Goal: Transaction & Acquisition: Purchase product/service

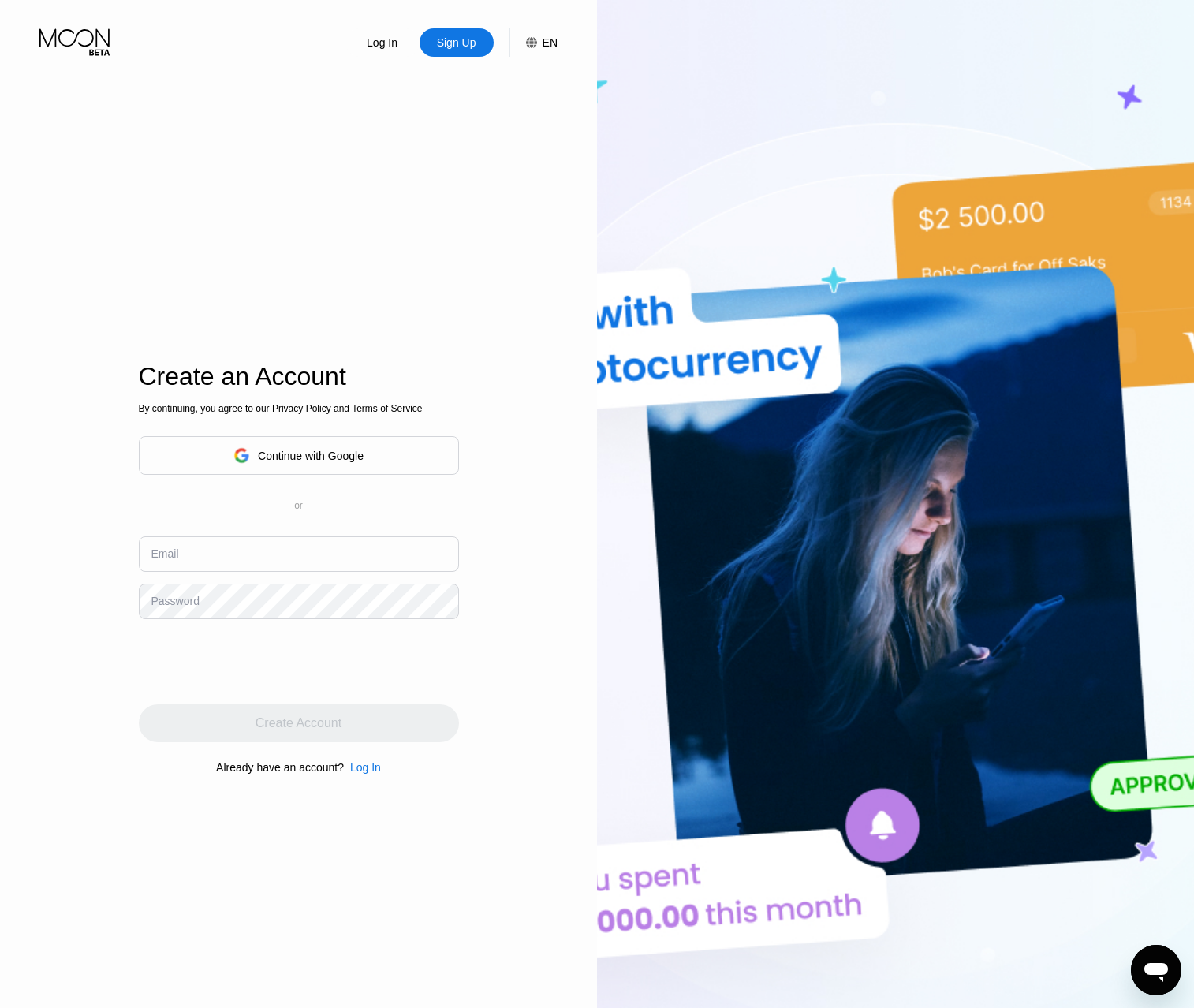
click at [384, 50] on div "Log In" at bounding box center [382, 42] width 34 height 16
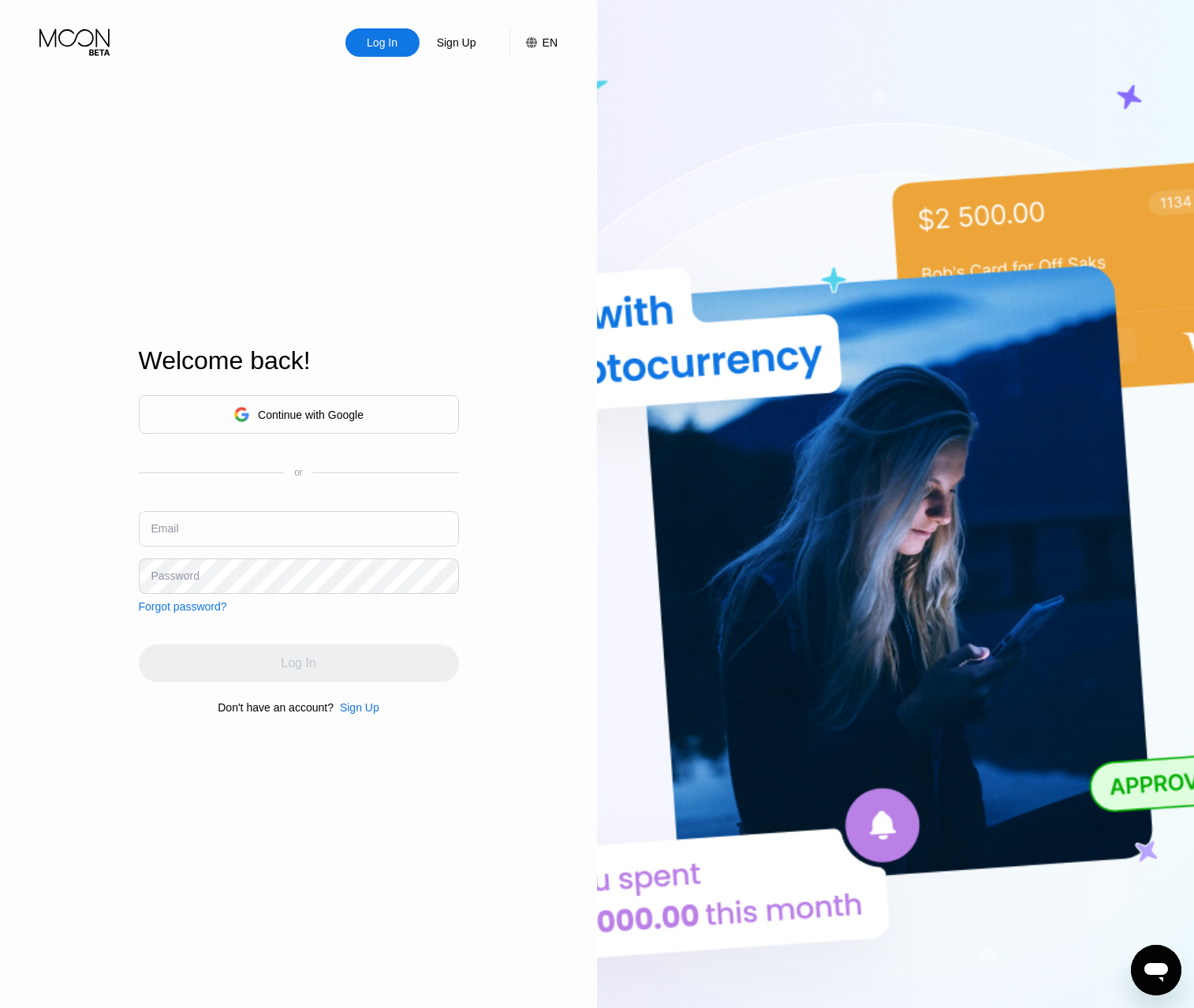
click at [220, 526] on input "text" at bounding box center [299, 529] width 320 height 35
type input "[EMAIL_ADDRESS][DOMAIN_NAME]"
click at [216, 668] on div "Log In" at bounding box center [299, 663] width 320 height 38
click at [457, 50] on div "Sign Up" at bounding box center [456, 42] width 42 height 16
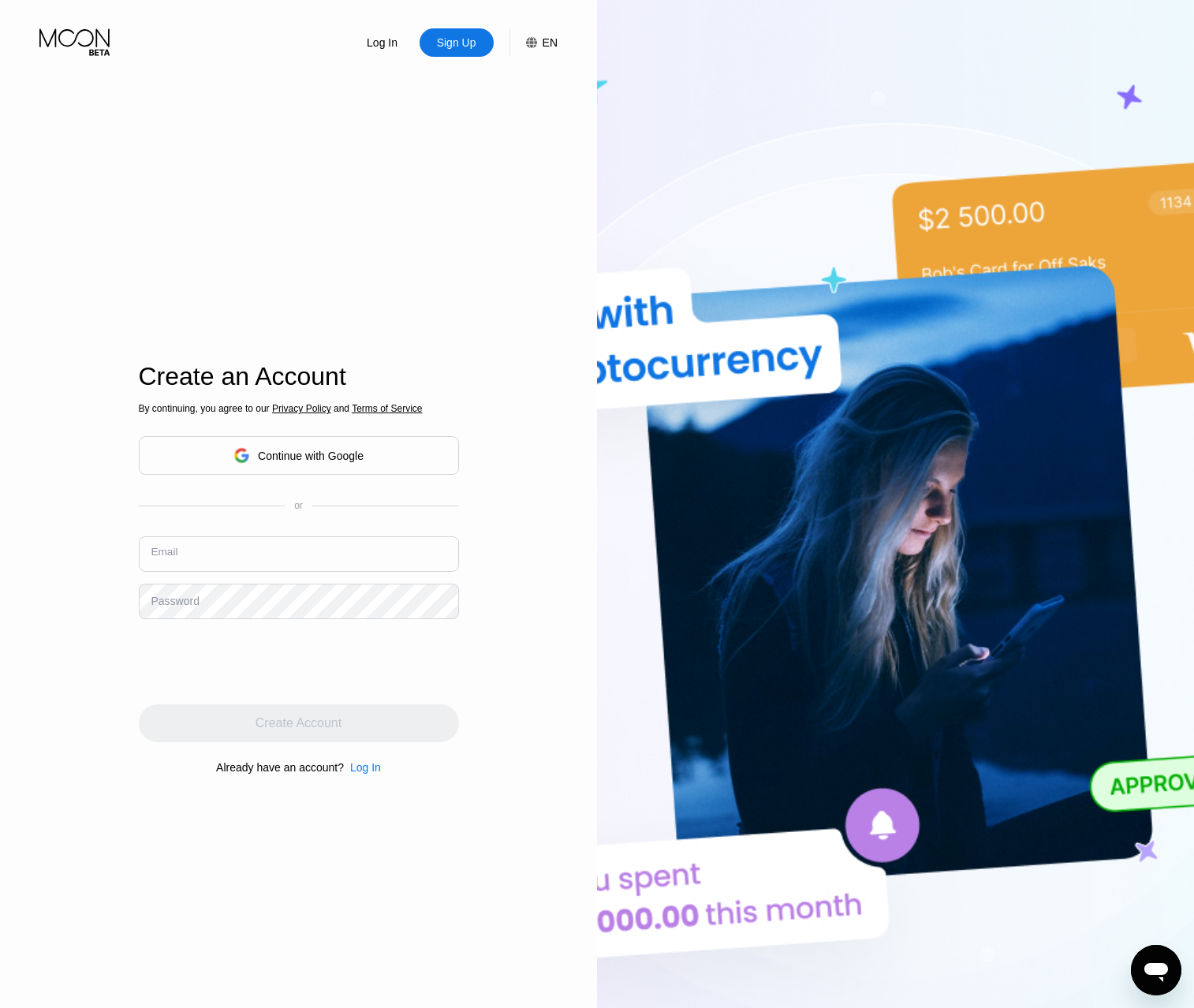
click at [278, 558] on input "text" at bounding box center [299, 554] width 320 height 35
type input "[EMAIL_ADDRESS][DOMAIN_NAME]"
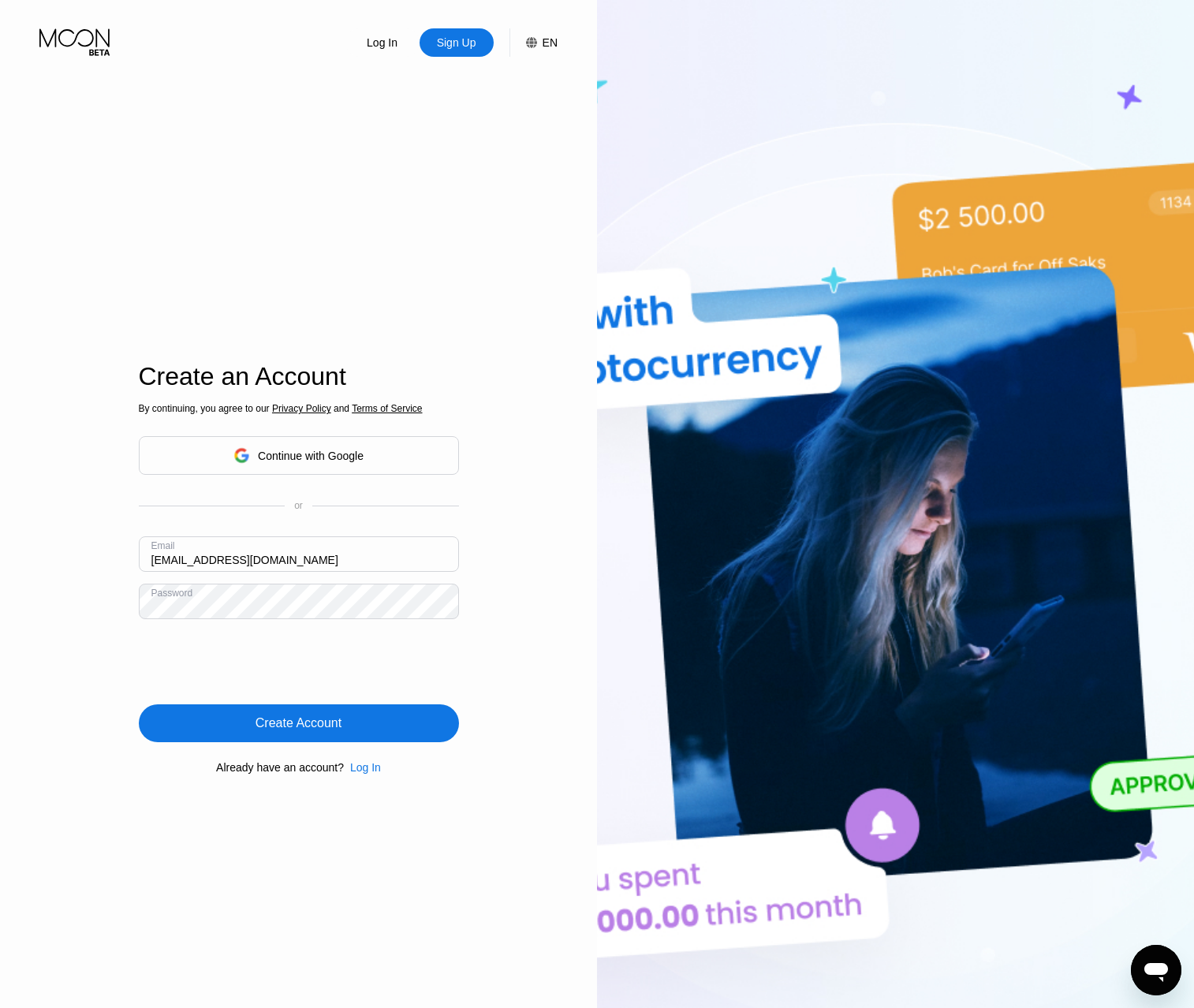
click at [264, 727] on div "Create Account" at bounding box center [299, 723] width 86 height 16
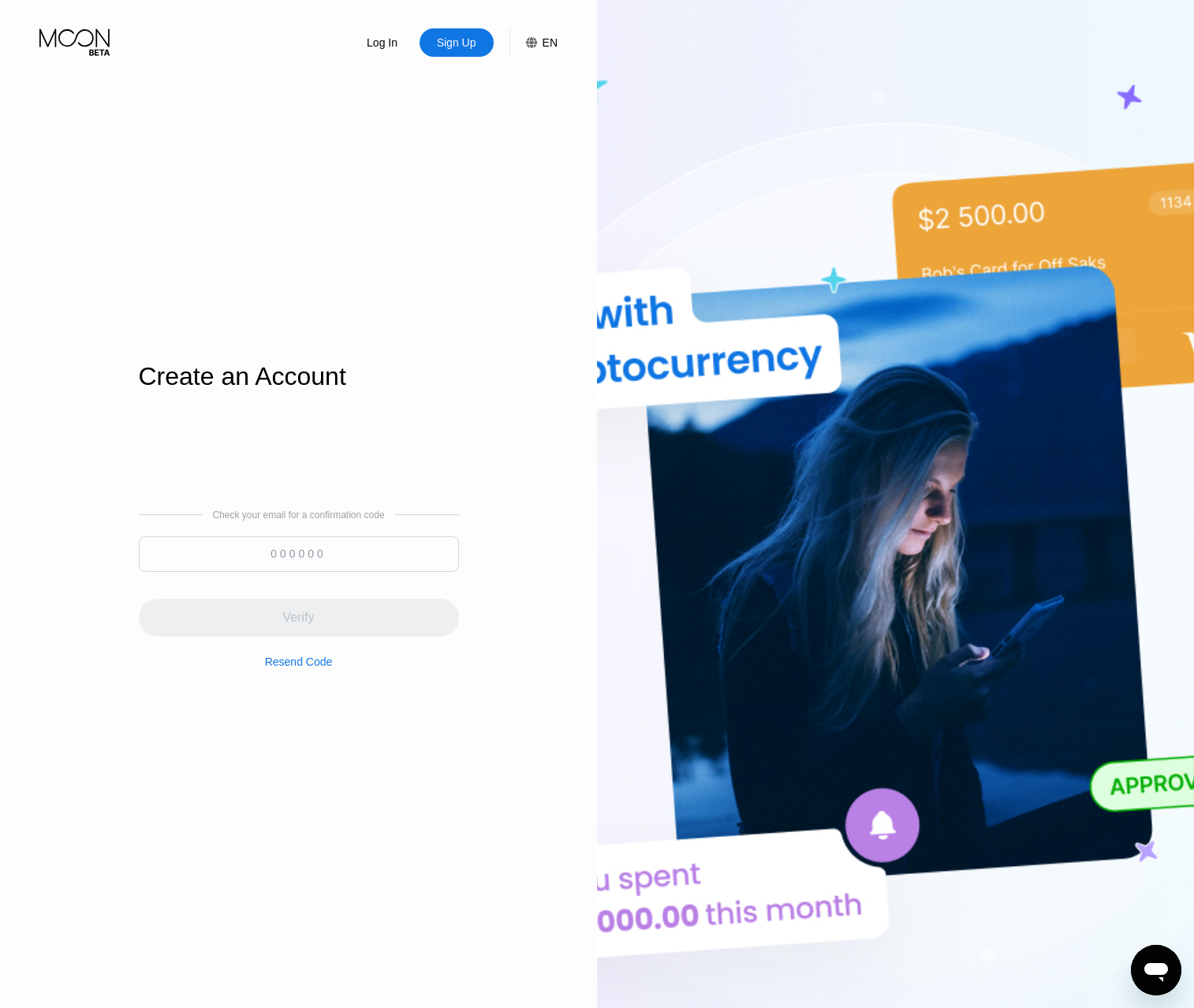
click at [222, 554] on input at bounding box center [299, 554] width 320 height 35
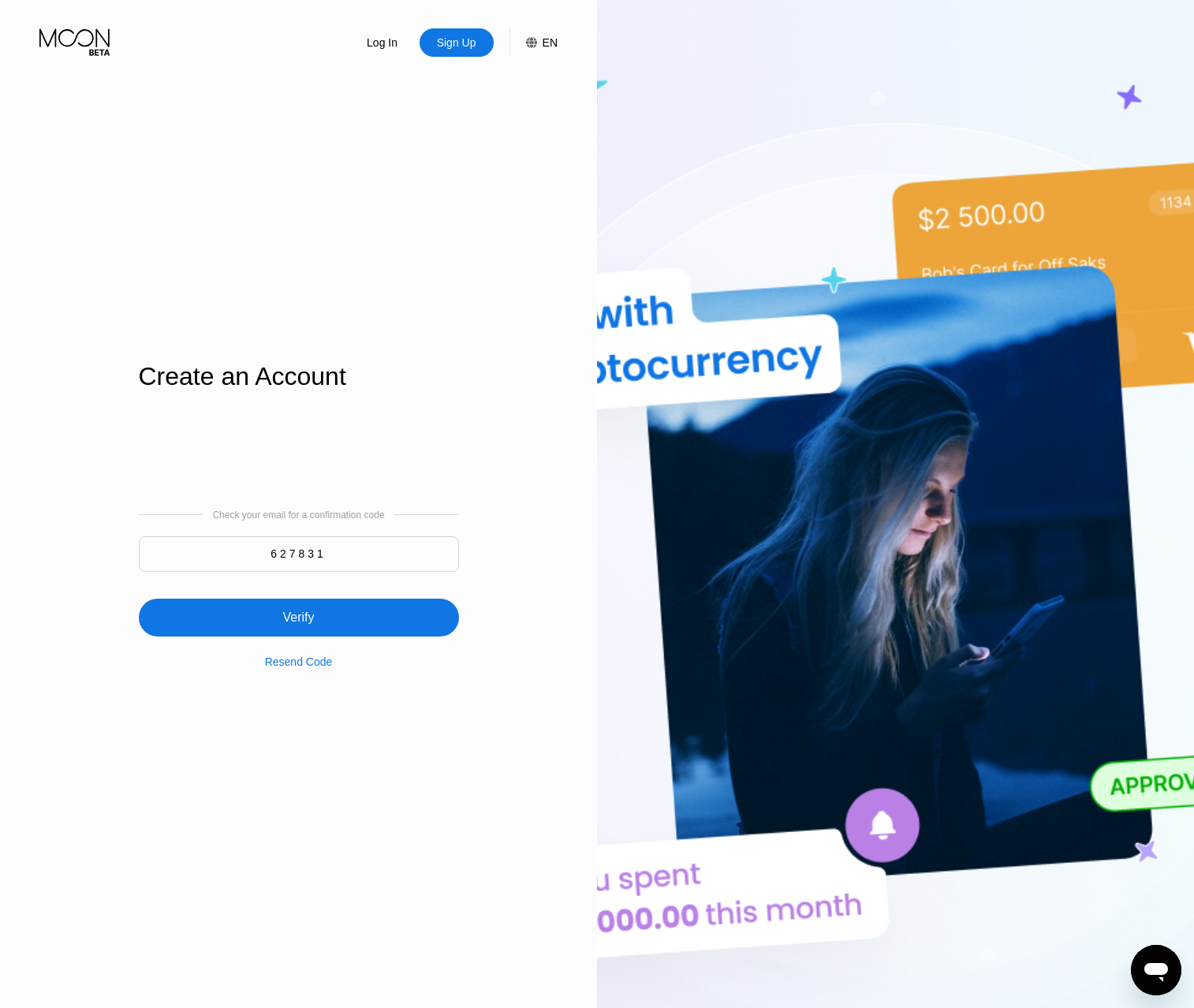
type input "627831"
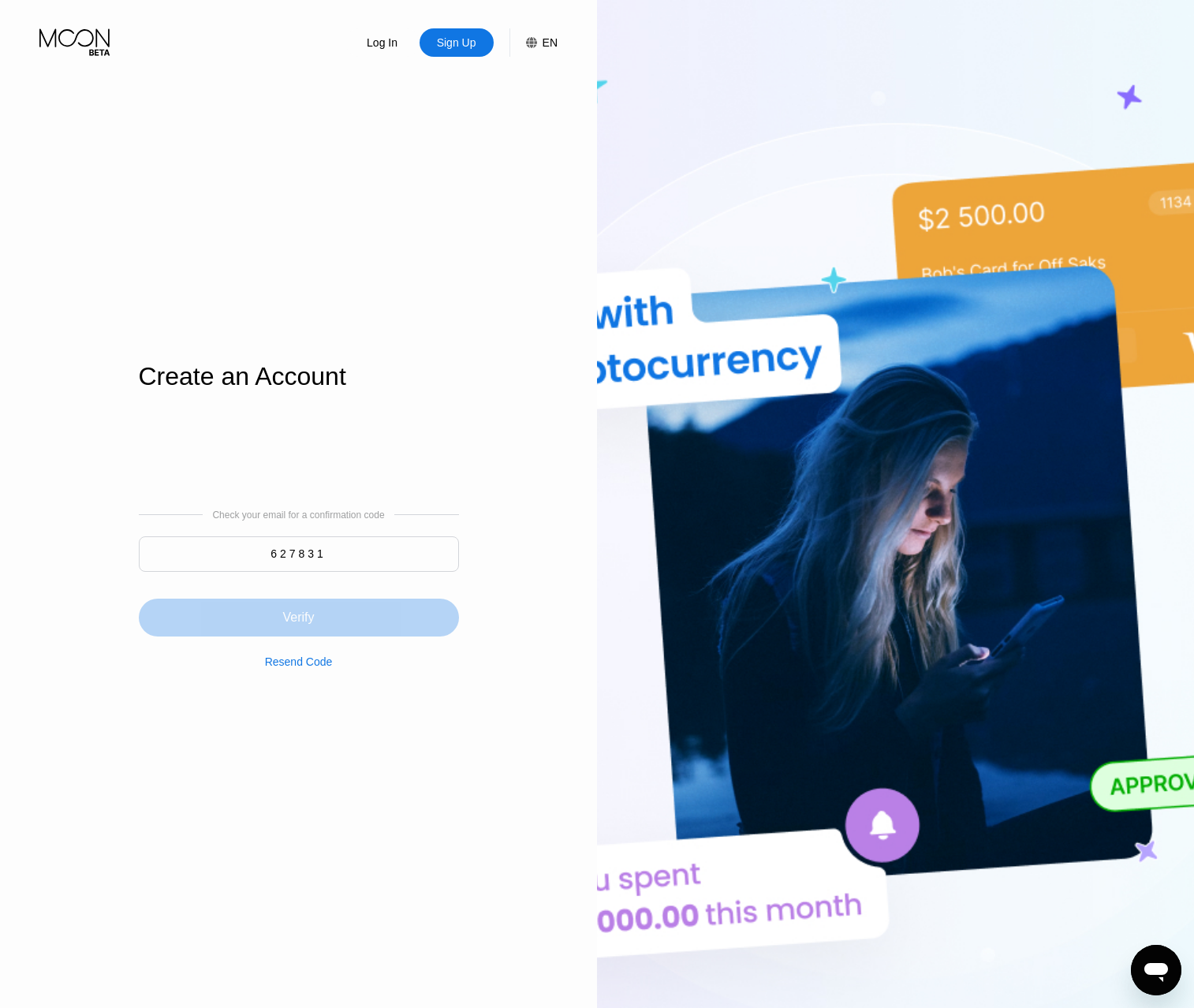
click at [236, 617] on div "Verify" at bounding box center [299, 617] width 320 height 38
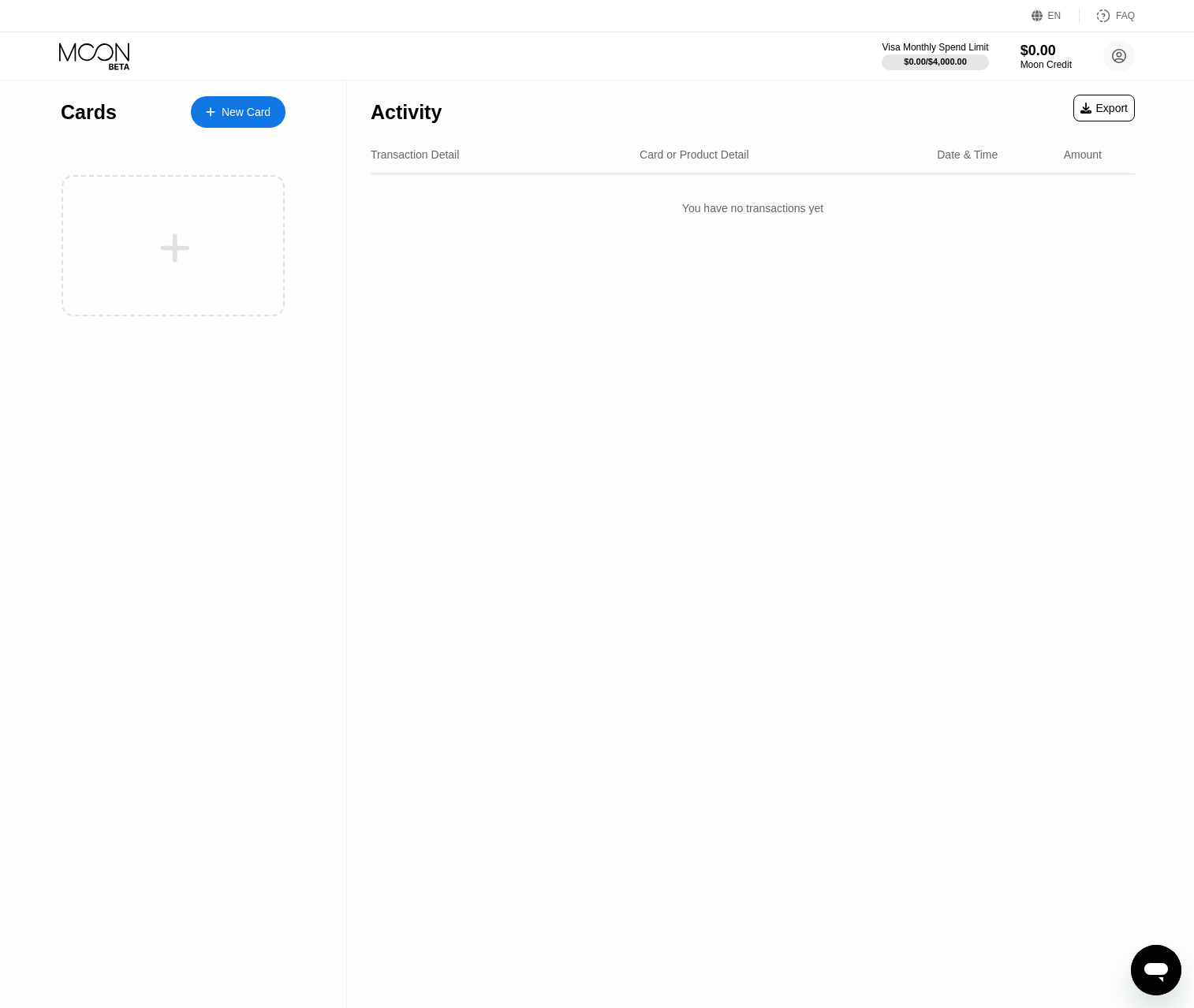
click at [1043, 12] on icon at bounding box center [1038, 16] width 12 height 12
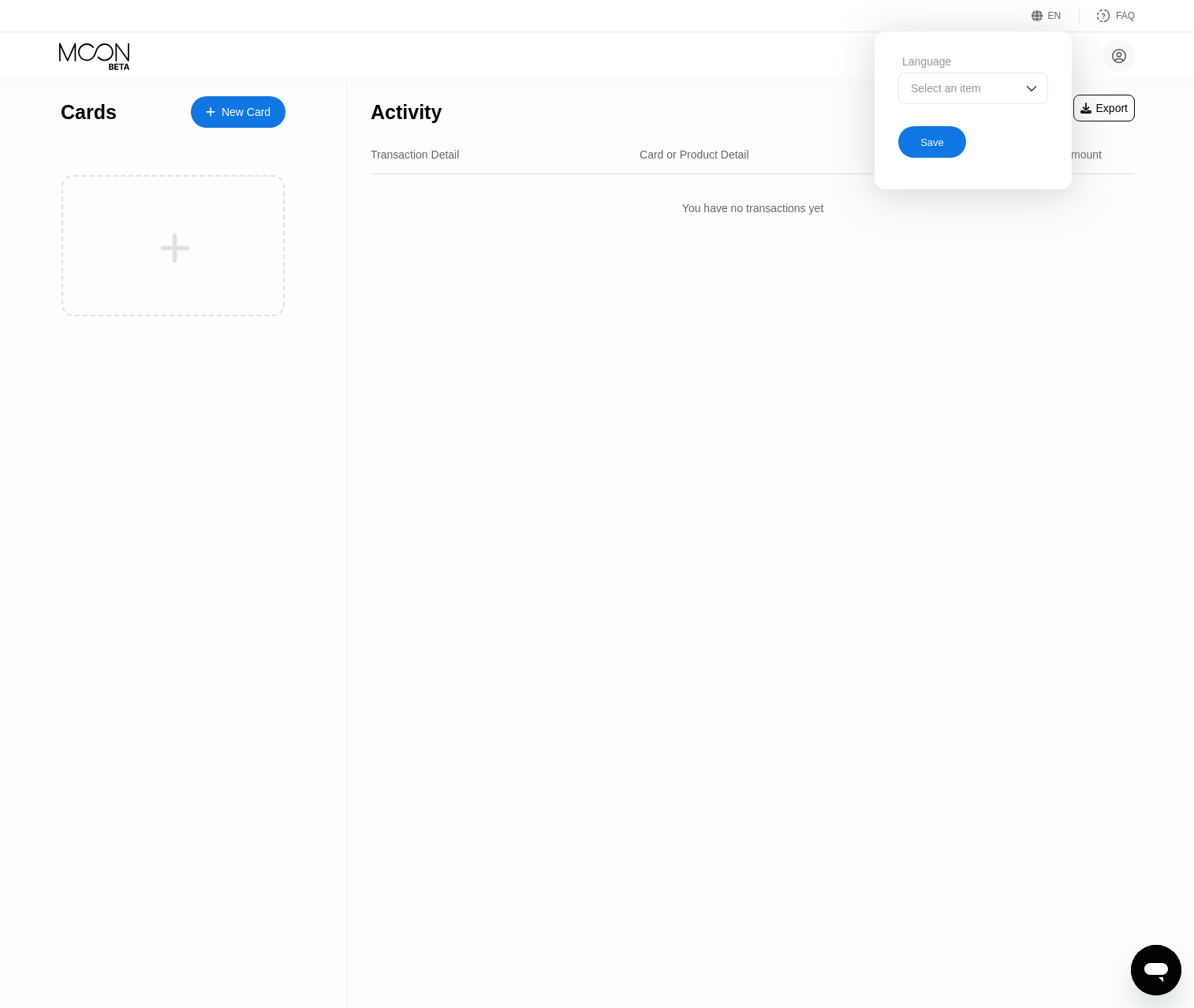
click at [1009, 84] on div "Select an item" at bounding box center [961, 87] width 109 height 13
click at [1020, 87] on div "Select an item" at bounding box center [973, 88] width 150 height 31
click at [922, 92] on div "Select an item" at bounding box center [961, 87] width 109 height 13
click at [972, 94] on div "Select an item" at bounding box center [961, 87] width 109 height 13
click at [953, 294] on div "Activity Export Transaction Detail Card or Product Detail Date & Time Amount Yo…" at bounding box center [753, 544] width 812 height 927
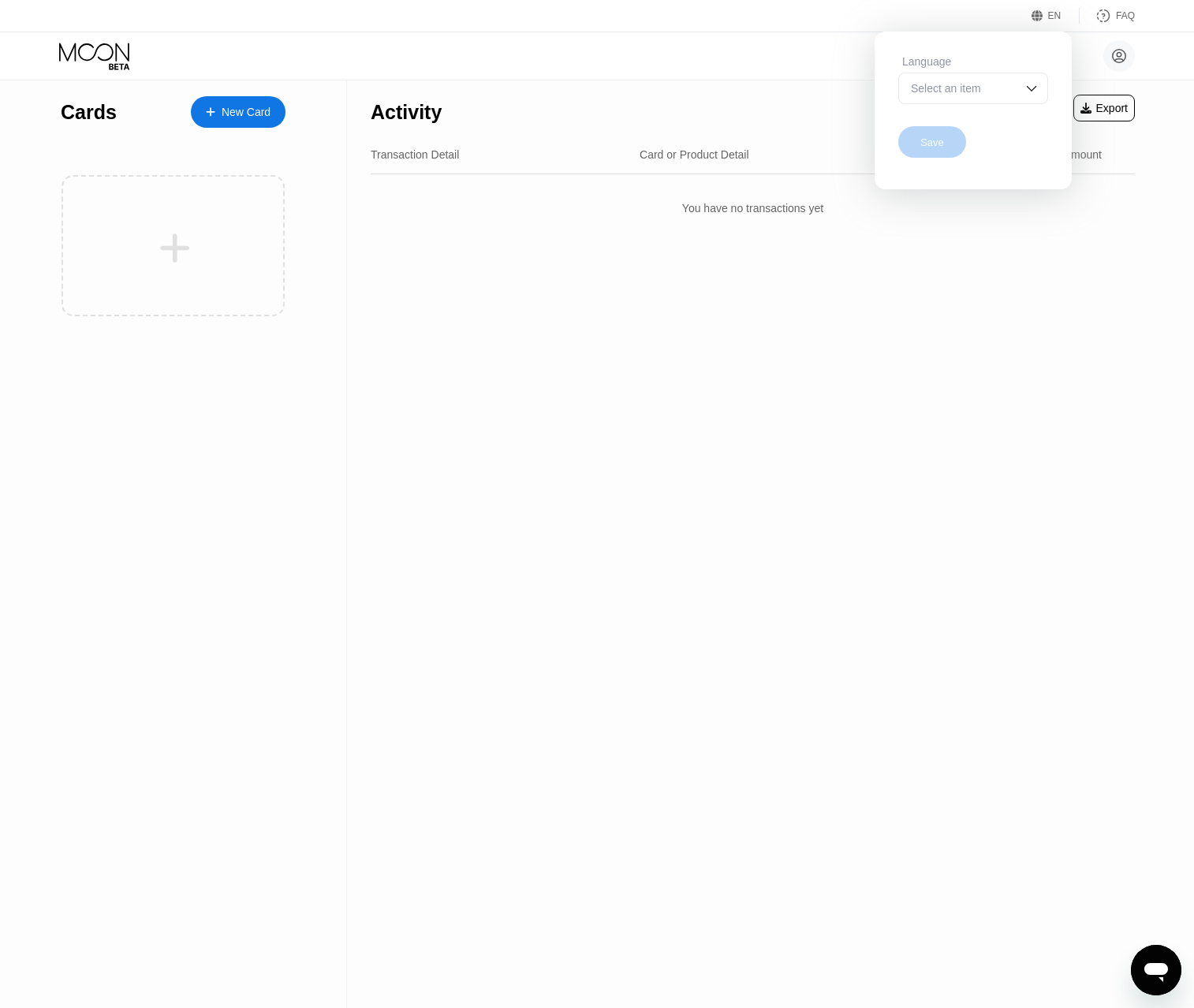
click at [922, 148] on div "Save" at bounding box center [933, 142] width 24 height 14
click at [1046, 12] on div "EN" at bounding box center [1040, 16] width 16 height 16
click at [1022, 101] on div "Select an item" at bounding box center [973, 88] width 150 height 31
click at [966, 132] on div at bounding box center [973, 120] width 148 height 31
click at [966, 132] on div "Save" at bounding box center [973, 139] width 150 height 38
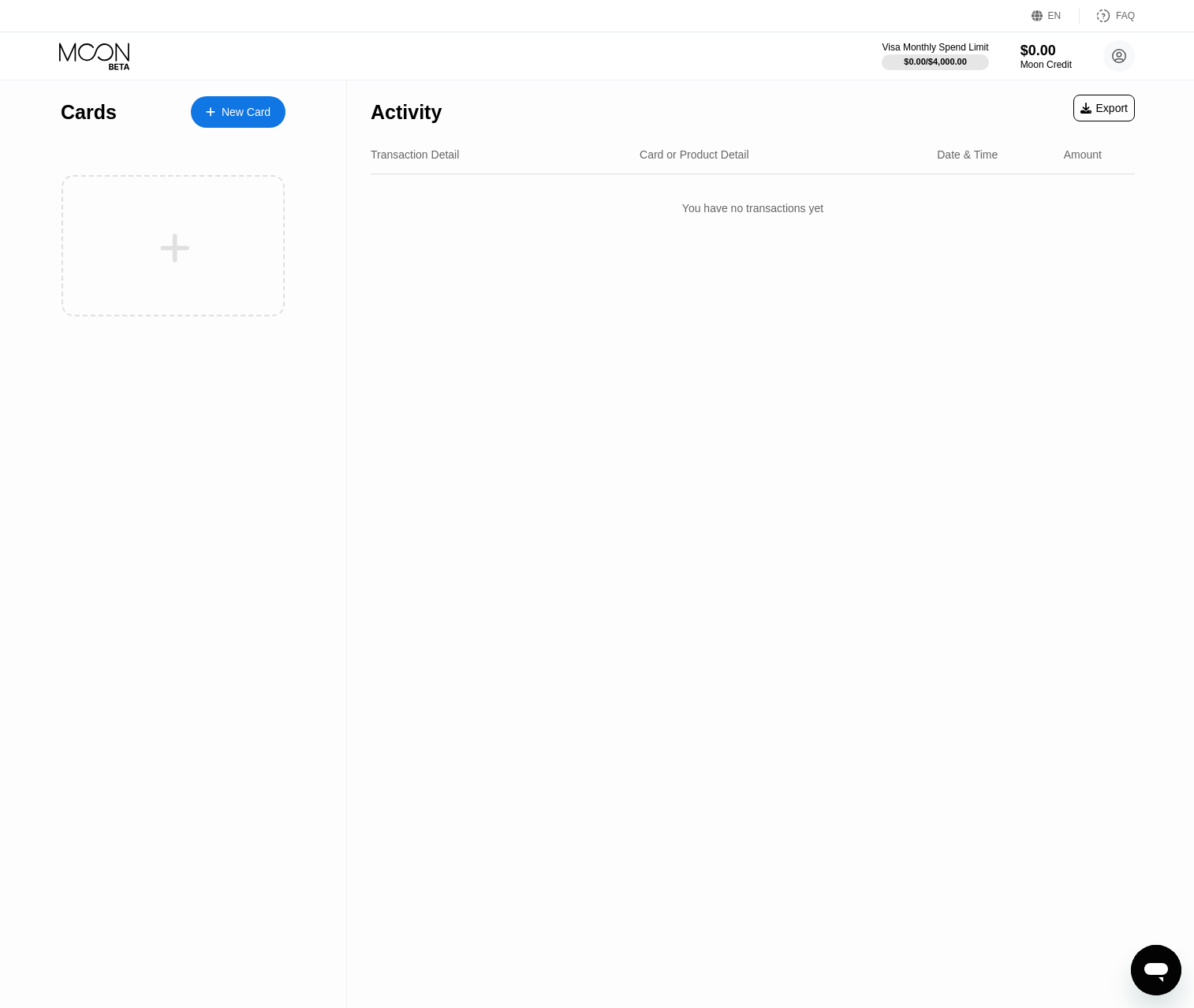
click at [1042, 17] on icon at bounding box center [1038, 16] width 12 height 12
click at [1021, 88] on div "English" at bounding box center [973, 88] width 150 height 31
click at [931, 146] on div "Spanish" at bounding box center [973, 151] width 133 height 13
click at [977, 90] on div "Spanish" at bounding box center [961, 87] width 109 height 13
drag, startPoint x: 966, startPoint y: 147, endPoint x: 976, endPoint y: 106, distance: 42.2
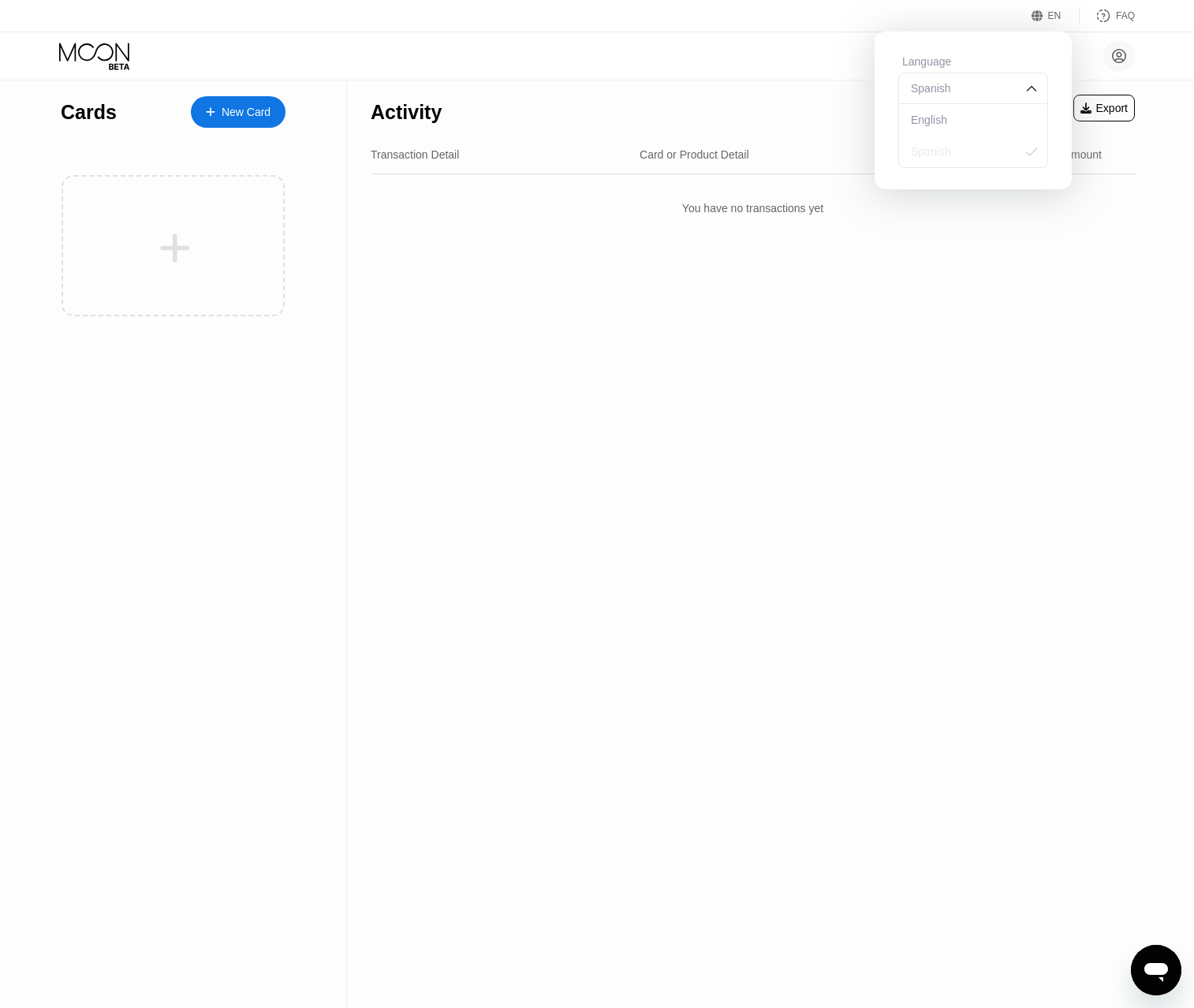
click at [976, 106] on div "English Spanish" at bounding box center [973, 136] width 150 height 65
click at [956, 125] on div "English" at bounding box center [973, 120] width 133 height 13
click at [948, 145] on div "Save" at bounding box center [932, 141] width 68 height 31
click at [1120, 54] on circle at bounding box center [1119, 56] width 31 height 31
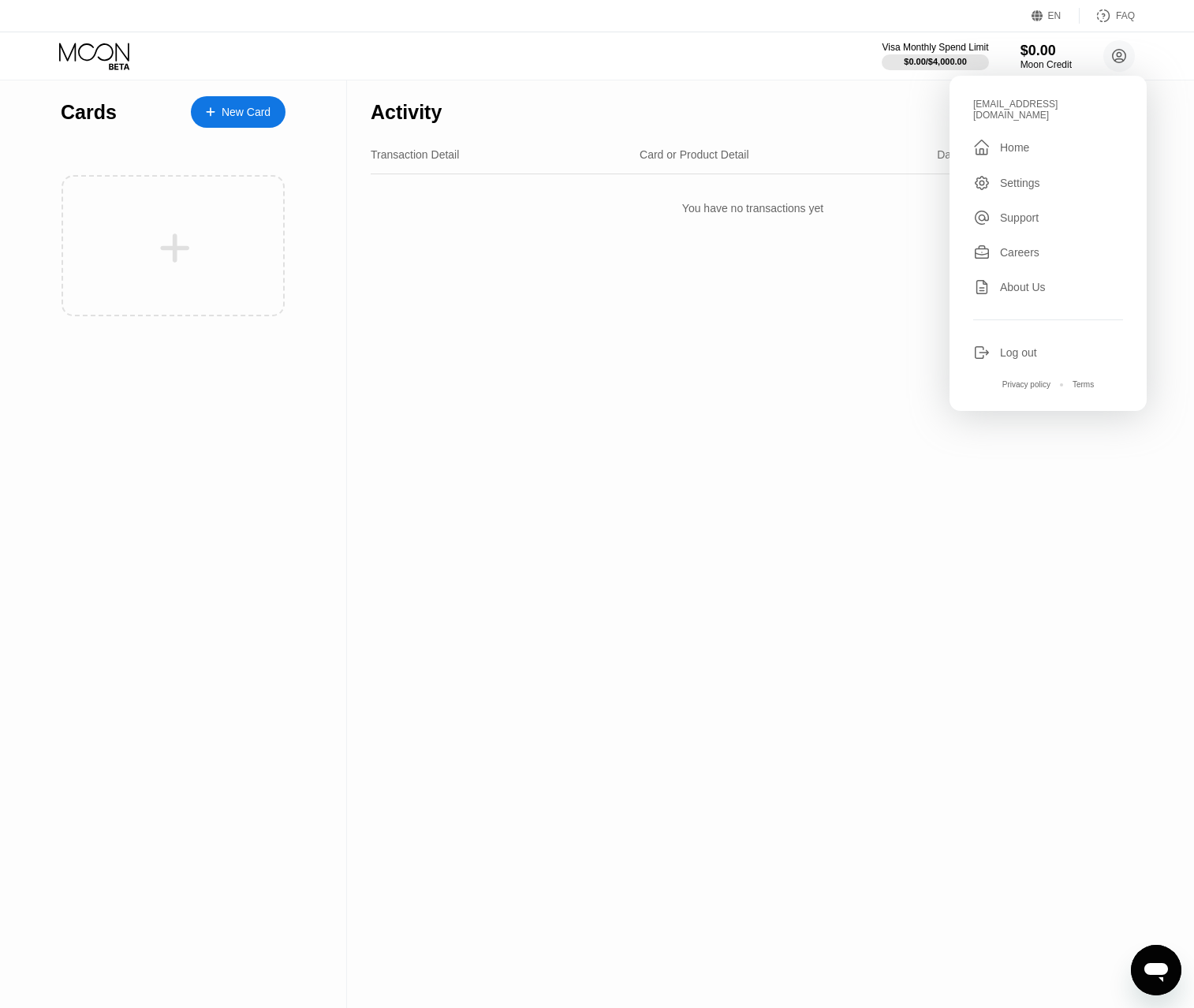
click at [1016, 346] on div "Log out" at bounding box center [1019, 352] width 37 height 13
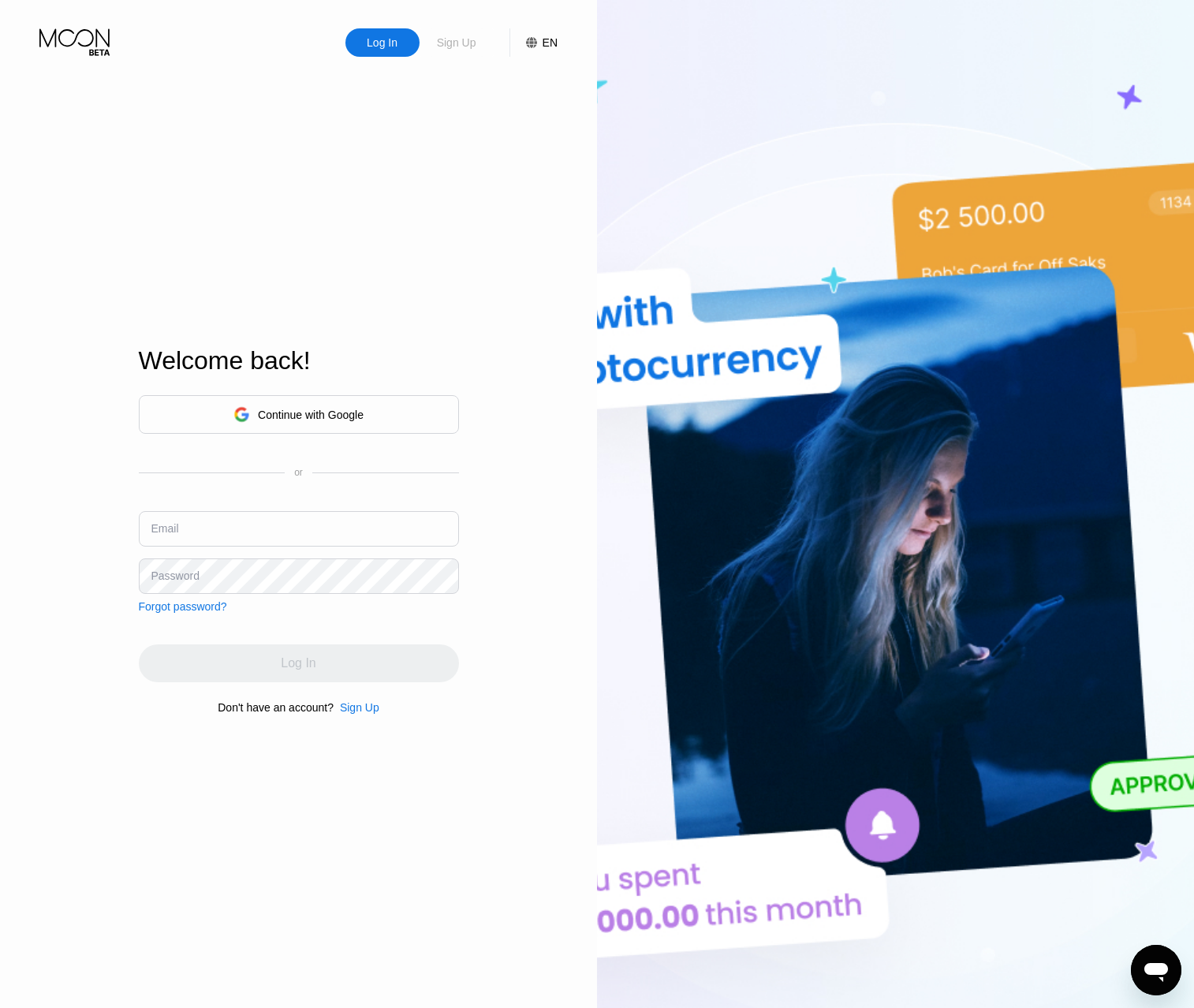
click at [470, 45] on div "Sign Up" at bounding box center [456, 42] width 42 height 16
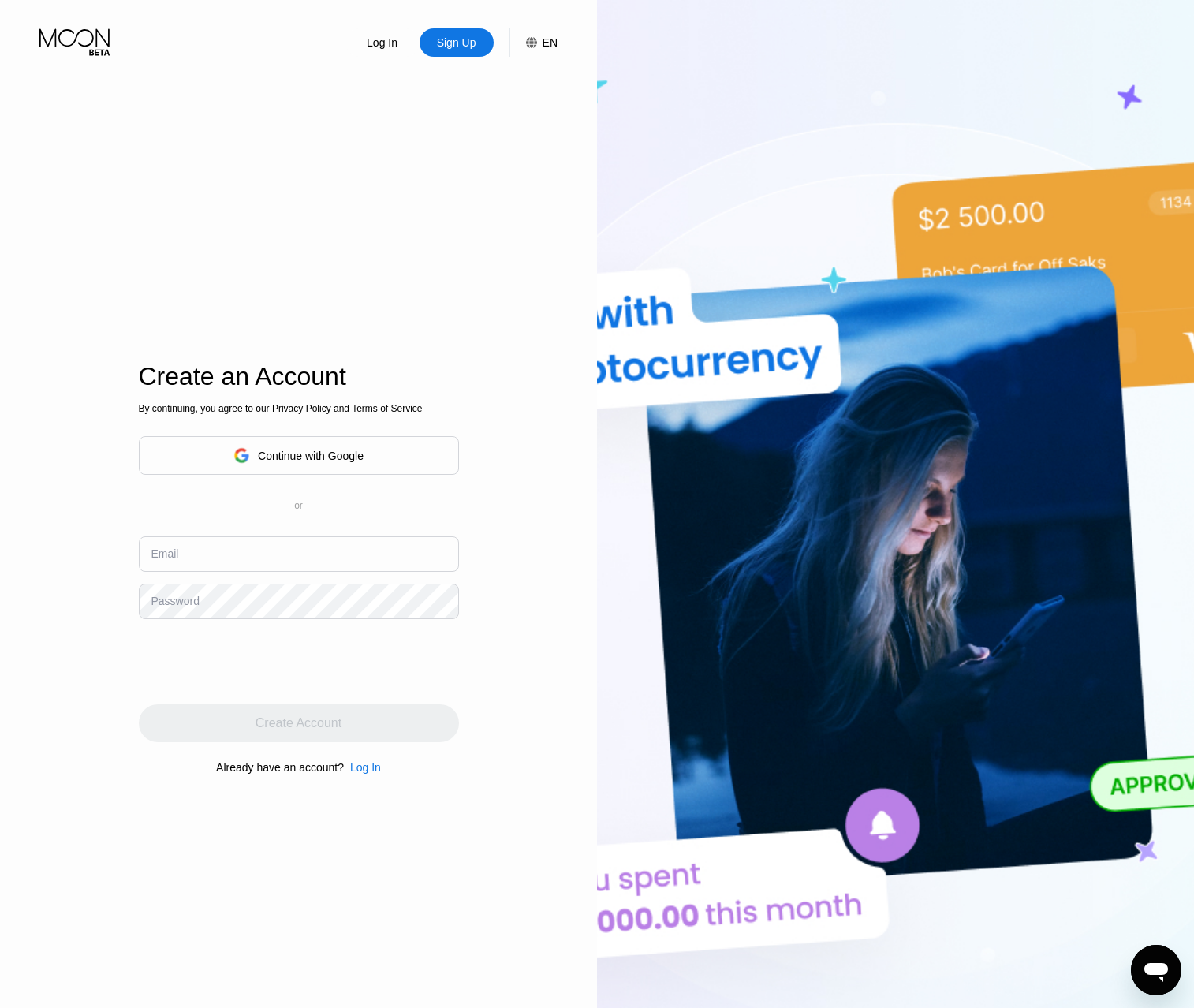
click at [190, 570] on input "text" at bounding box center [299, 554] width 320 height 35
type input "455829423@qq.com"
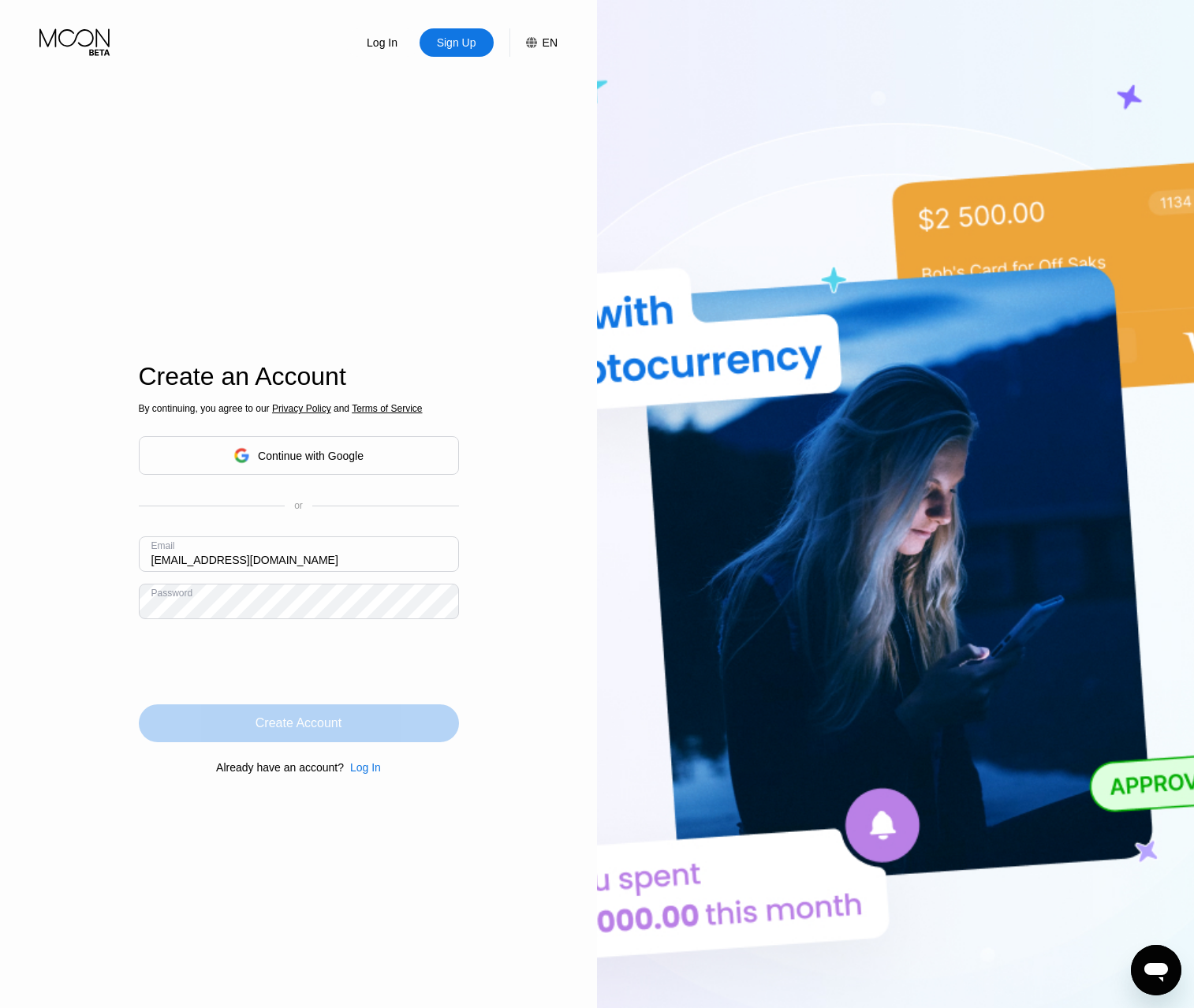
click at [271, 728] on div "Create Account" at bounding box center [299, 723] width 86 height 16
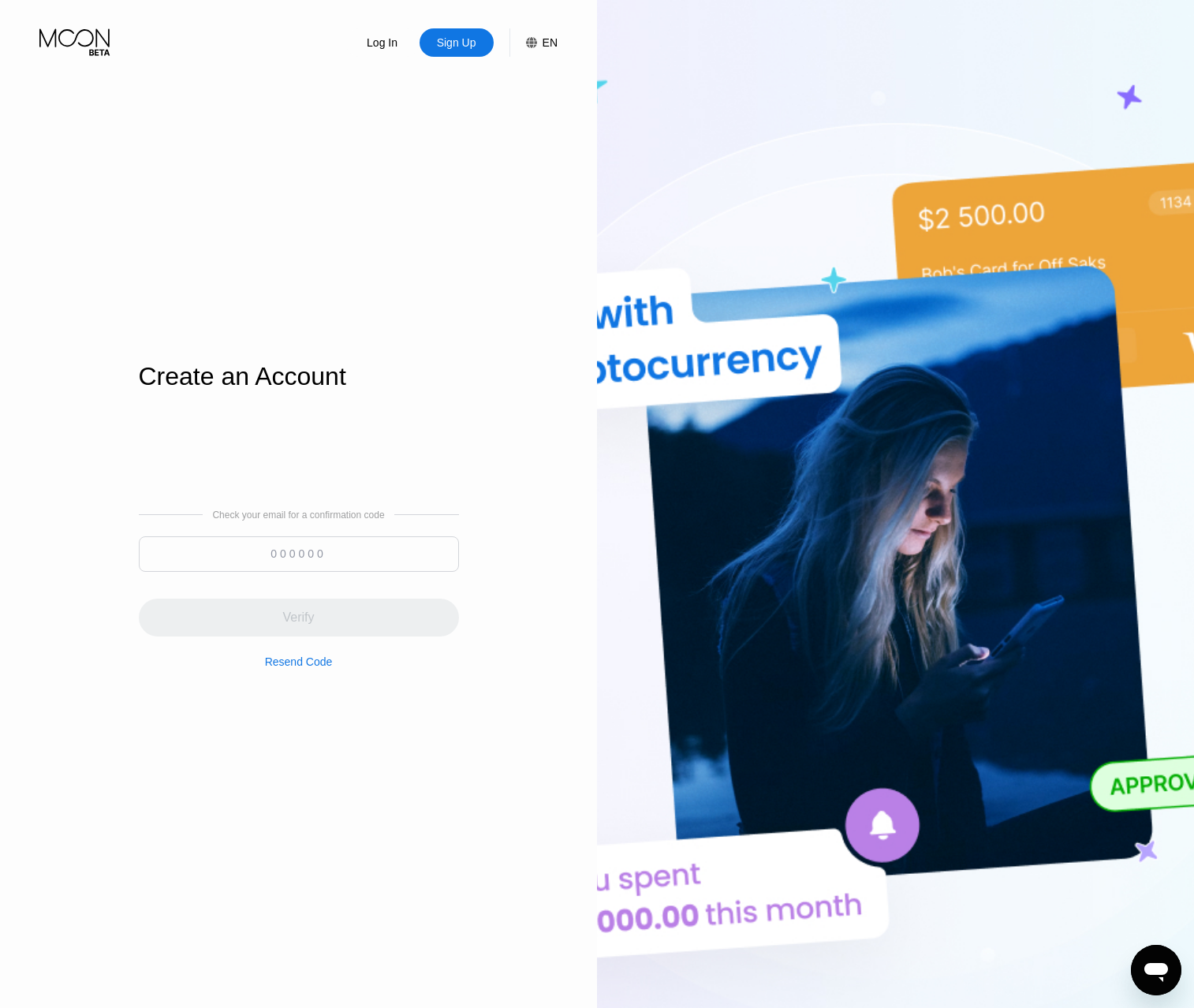
click at [298, 552] on input at bounding box center [299, 554] width 320 height 35
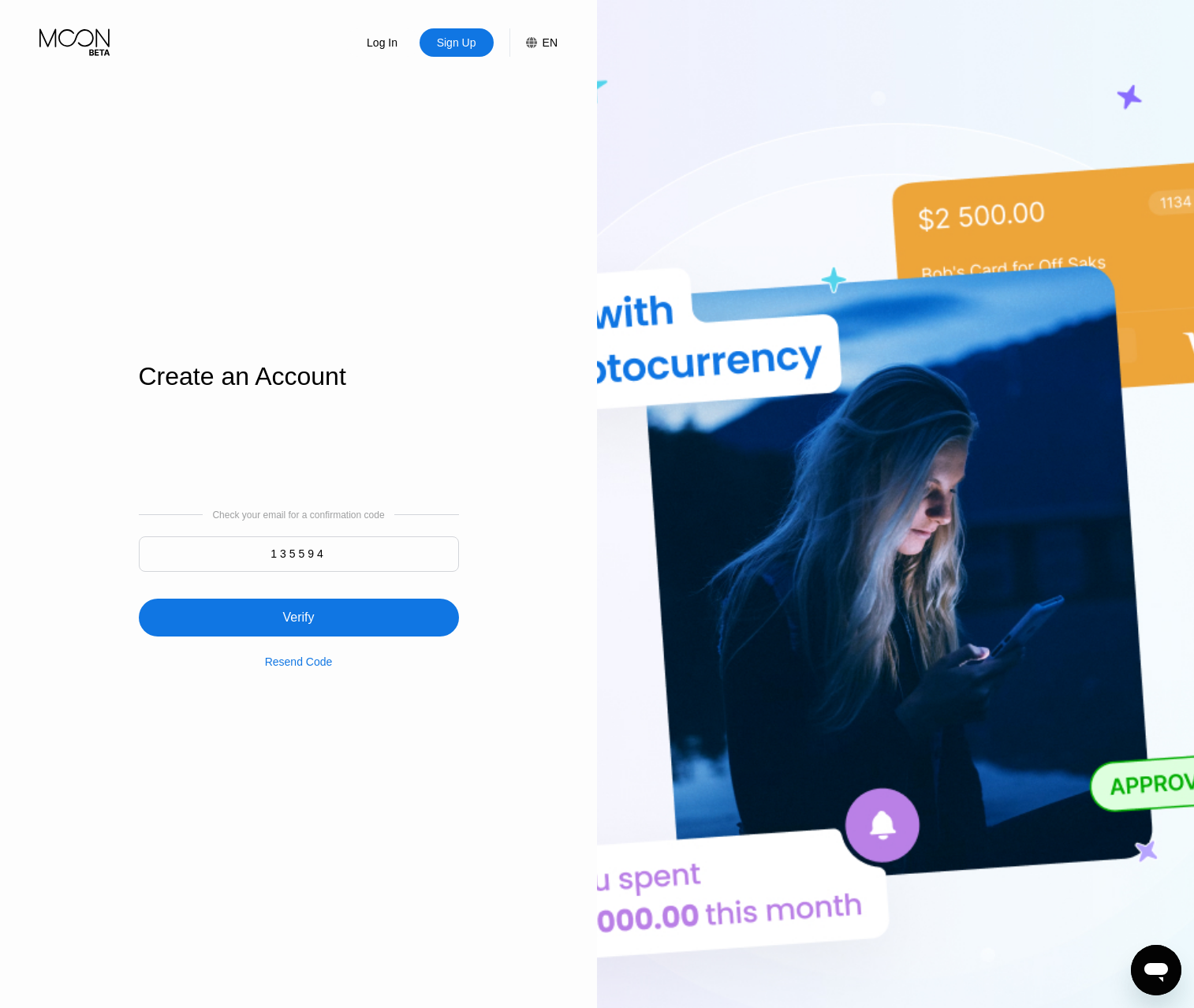
type input "135594"
click at [262, 616] on div "Verify" at bounding box center [299, 617] width 320 height 38
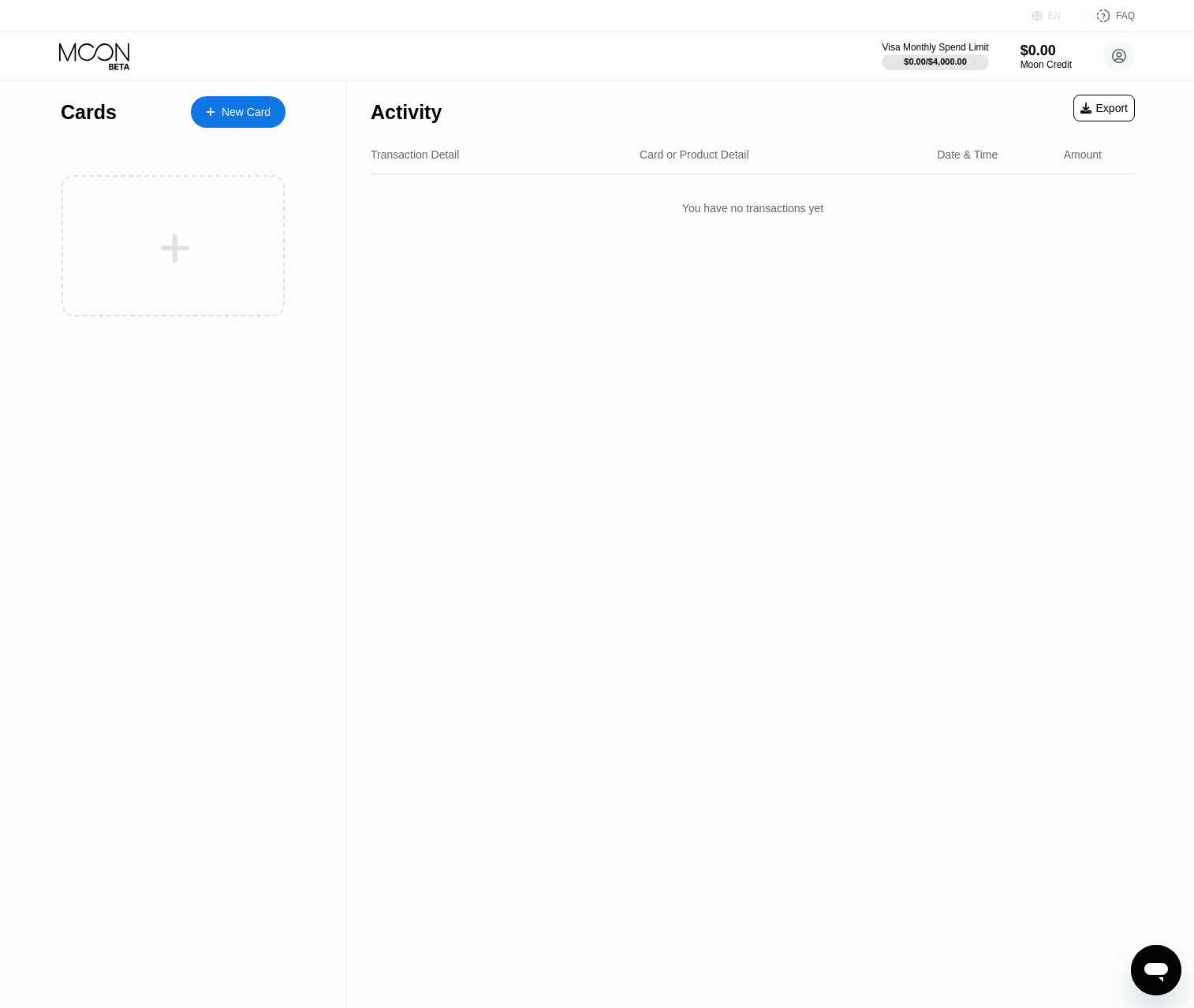
click at [1056, 23] on div "EN" at bounding box center [1055, 16] width 48 height 16
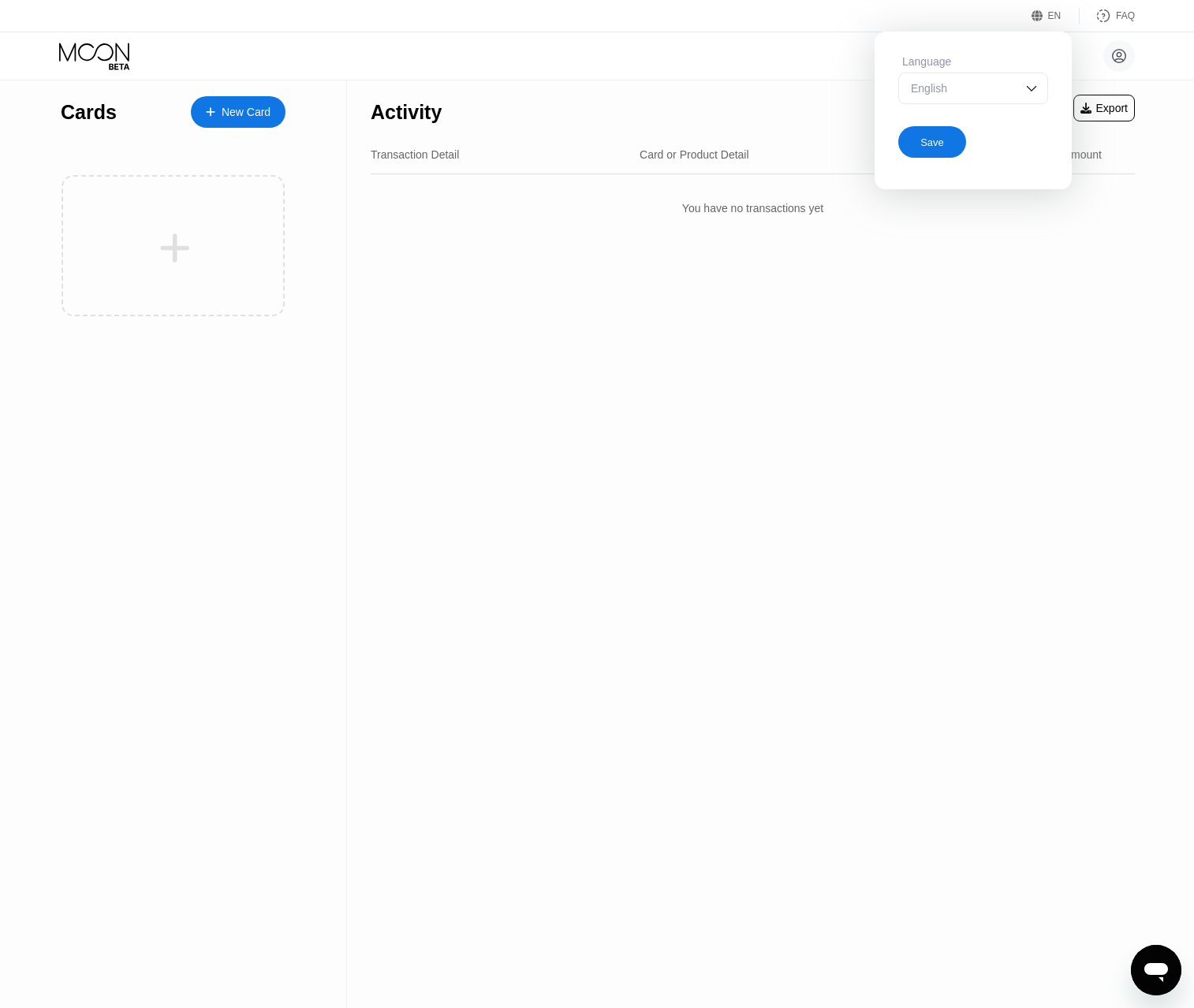
click at [1027, 94] on img at bounding box center [1032, 88] width 16 height 16
drag, startPoint x: 946, startPoint y: 153, endPoint x: 962, endPoint y: 159, distance: 17.1
click at [962, 158] on div "Spanish" at bounding box center [973, 151] width 133 height 13
click at [950, 148] on div "Save" at bounding box center [932, 141] width 68 height 31
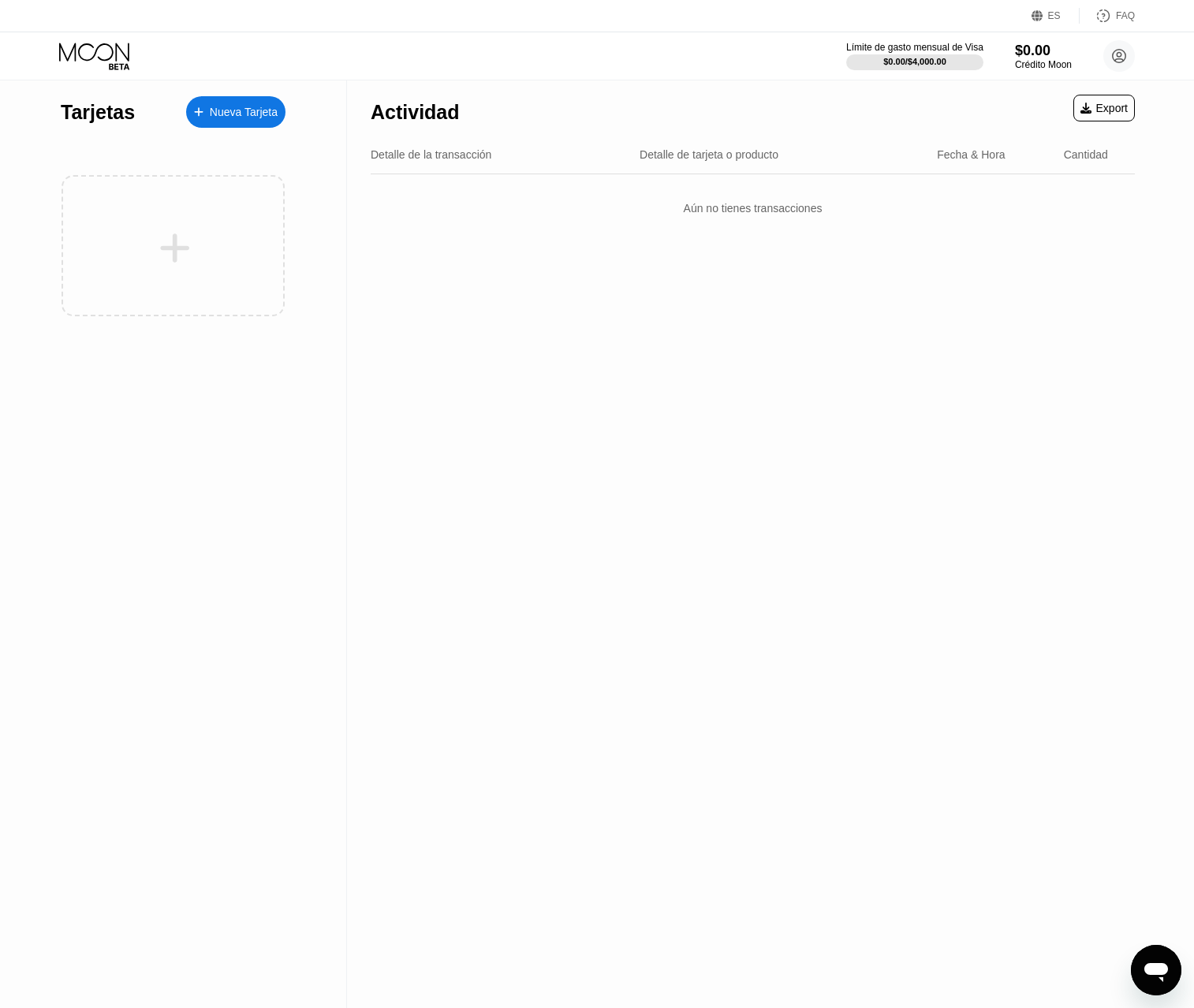
click at [1060, 19] on div "ES" at bounding box center [1055, 16] width 48 height 16
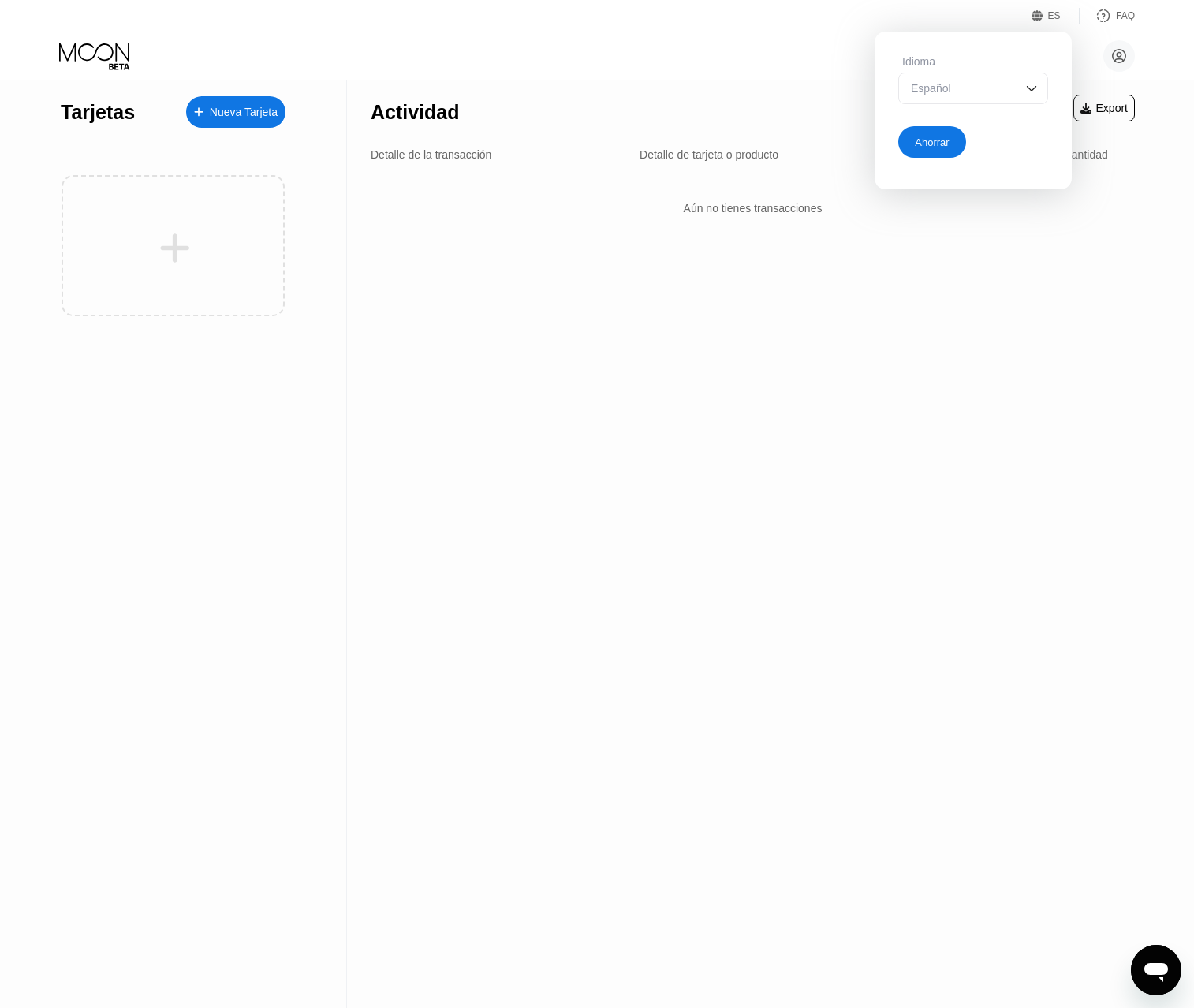
click at [1028, 93] on img at bounding box center [1032, 88] width 16 height 16
click at [960, 123] on div "Inglés" at bounding box center [973, 120] width 133 height 13
click at [1036, 90] on img at bounding box center [1032, 88] width 16 height 16
click at [979, 153] on div "Español" at bounding box center [973, 151] width 133 height 13
click at [942, 138] on div "Ahorrar" at bounding box center [932, 142] width 34 height 14
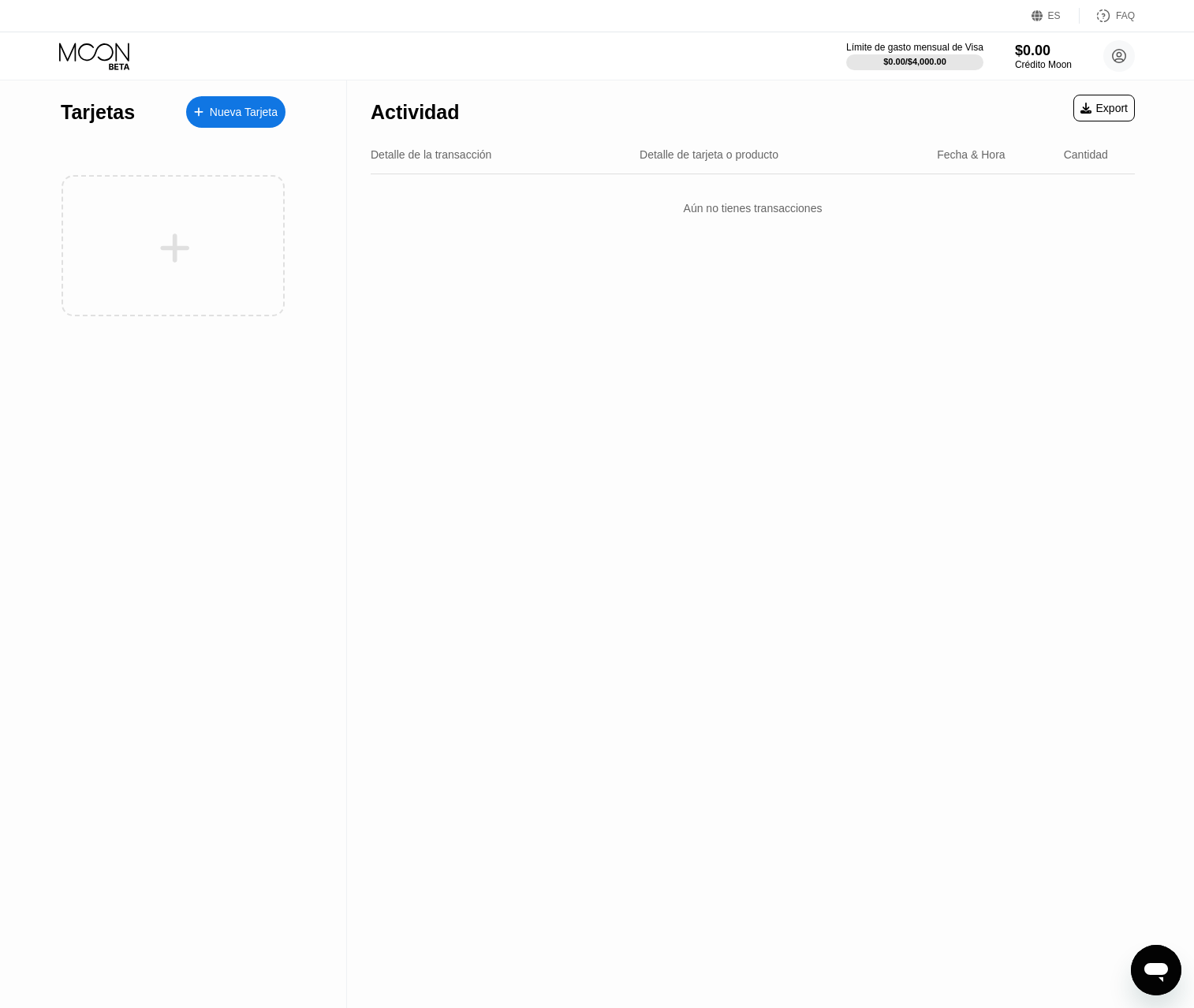
click at [1056, 19] on div "ES" at bounding box center [1054, 15] width 13 height 11
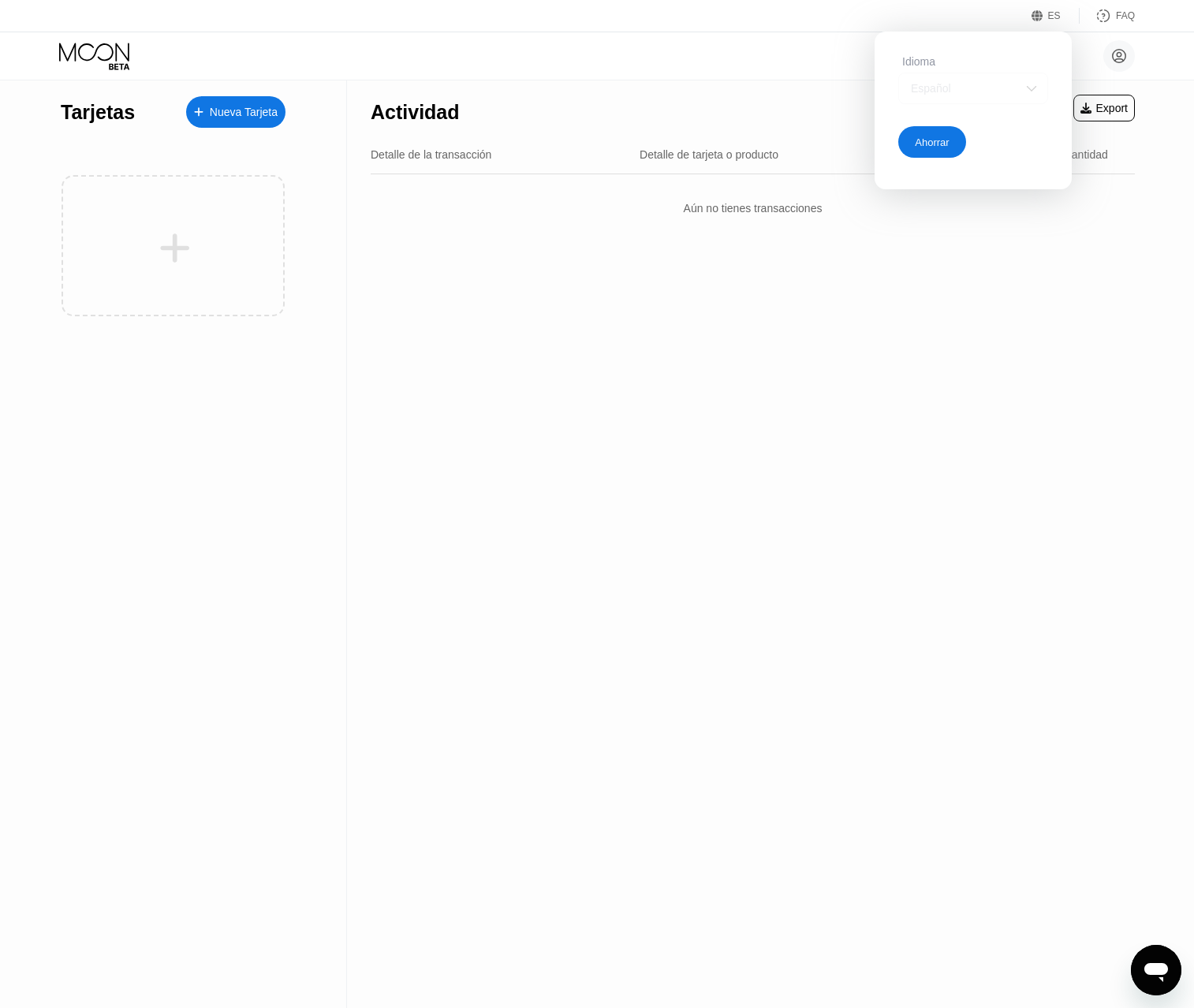
click at [982, 87] on div "Español" at bounding box center [961, 87] width 109 height 13
drag, startPoint x: 958, startPoint y: 140, endPoint x: 986, endPoint y: 84, distance: 62.6
click at [986, 84] on div "Español Inglés Español" at bounding box center [973, 88] width 150 height 31
click at [962, 125] on div "Inglés" at bounding box center [973, 120] width 133 height 13
click at [930, 152] on div "Ahorrar" at bounding box center [932, 141] width 68 height 31
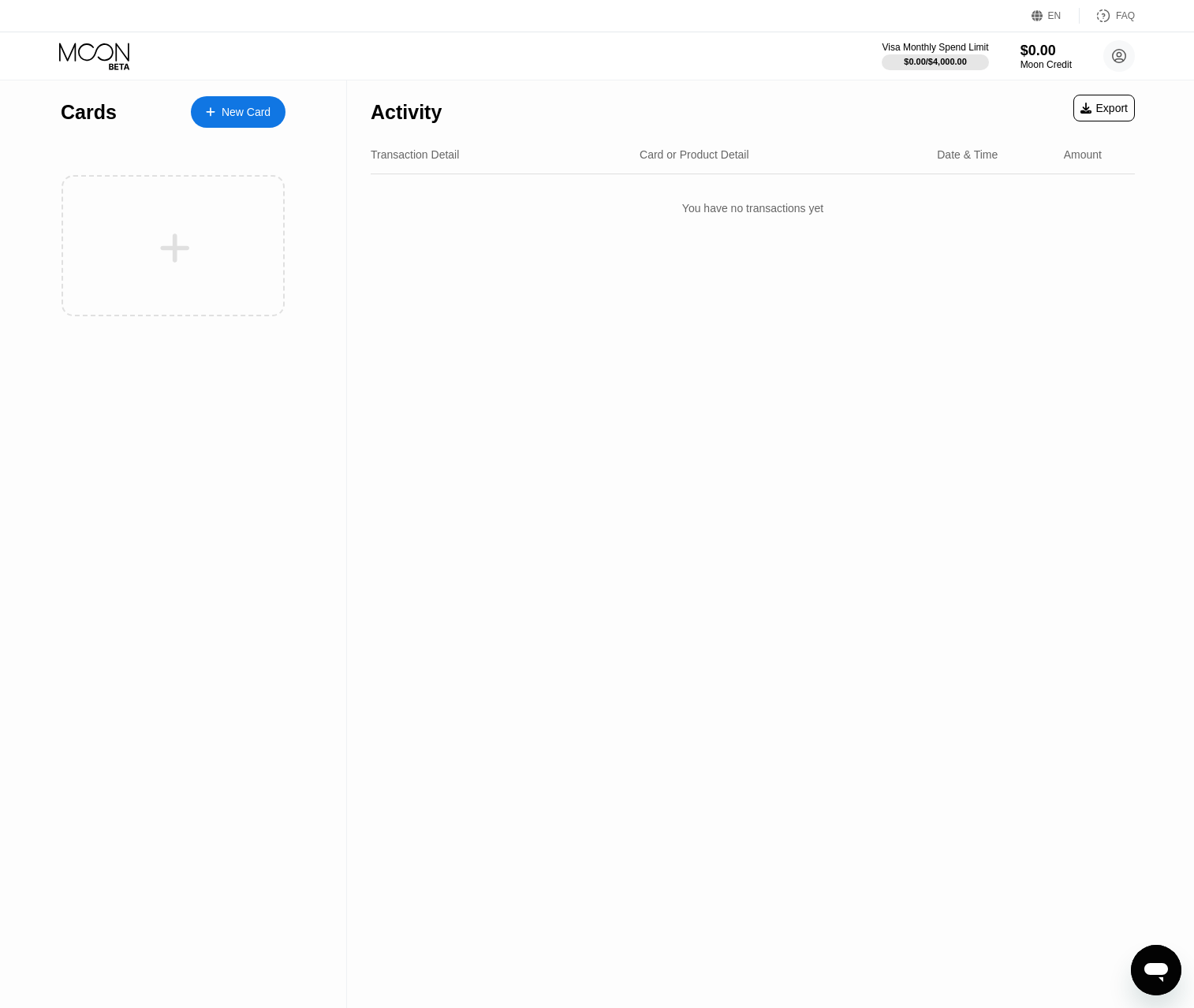
click at [1054, 16] on div "EN" at bounding box center [1055, 15] width 14 height 11
click at [884, 248] on div "Activity Export Transaction Detail Card or Product Detail Date & Time Amount Yo…" at bounding box center [753, 544] width 812 height 927
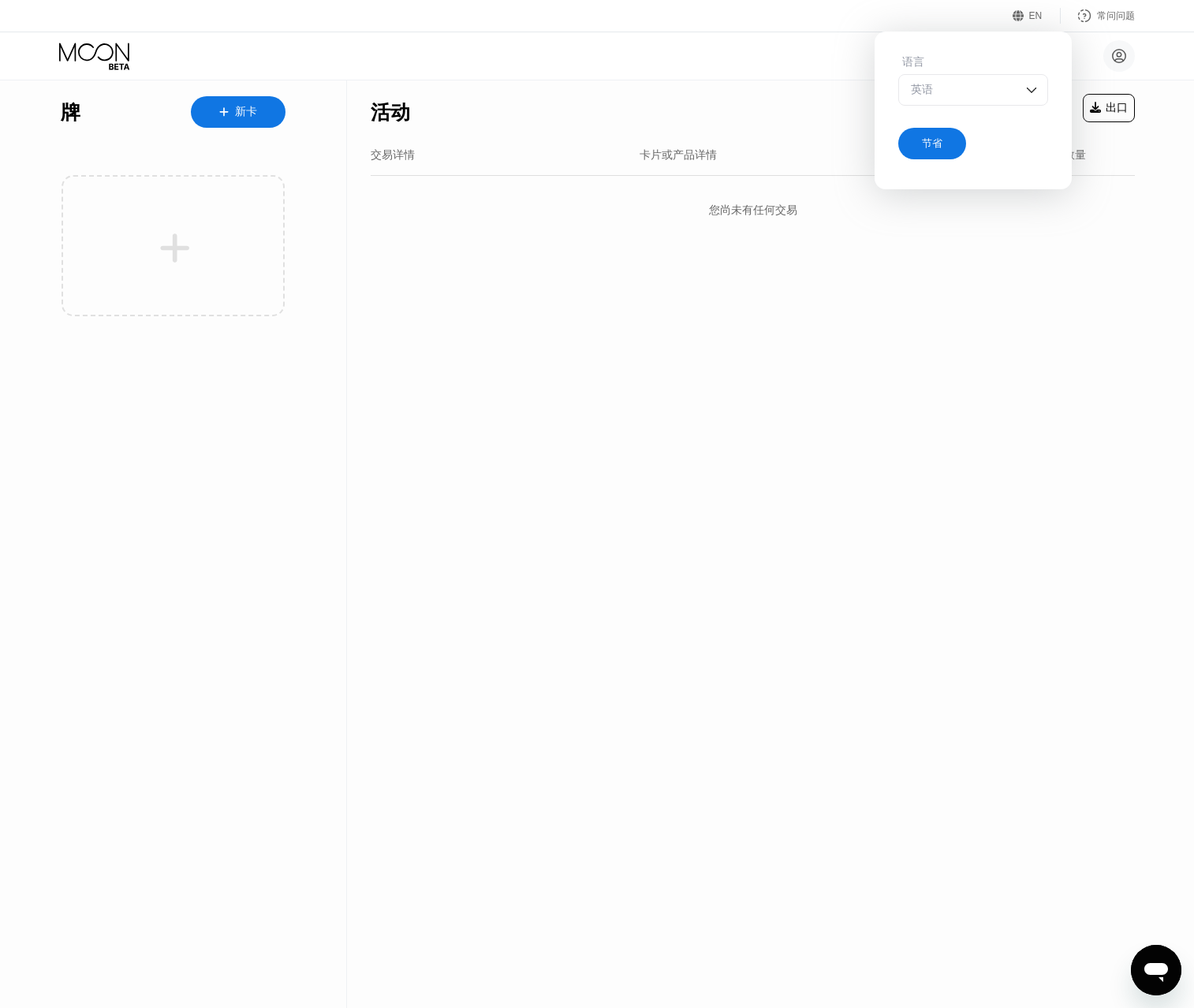
click at [730, 306] on div "活动 出口 交易详情 卡片或产品详情 日期和时间 数量 您尚未有任何交易" at bounding box center [753, 544] width 812 height 927
click at [1024, 94] on img at bounding box center [1032, 89] width 16 height 16
click at [965, 289] on div "活动 出口 交易详情 卡片或产品详情 日期和时间 数量 您尚未有任何交易" at bounding box center [753, 544] width 812 height 927
click at [1034, 22] on font "EN" at bounding box center [1037, 15] width 14 height 11
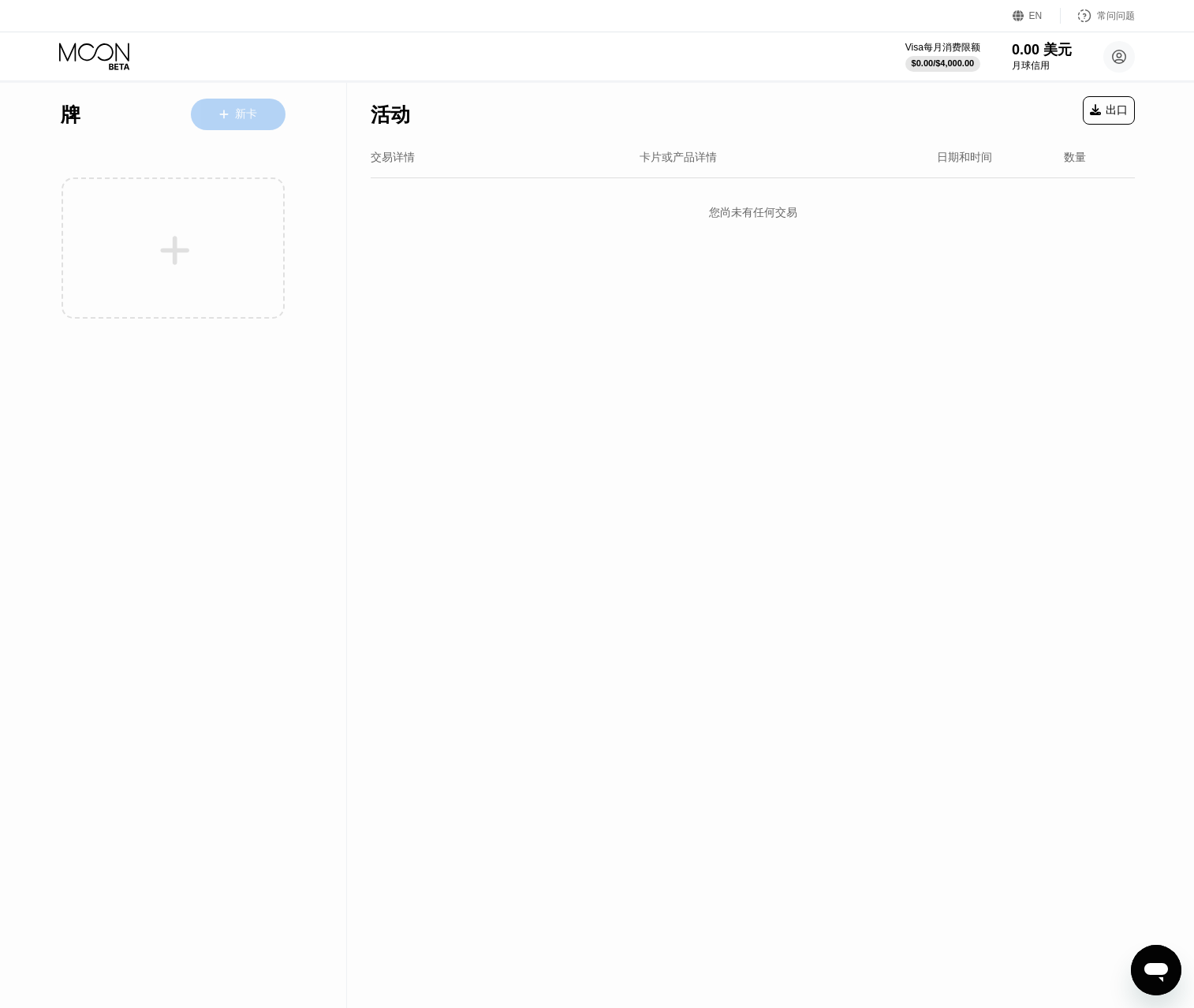
click at [246, 107] on font "新卡" at bounding box center [246, 113] width 22 height 13
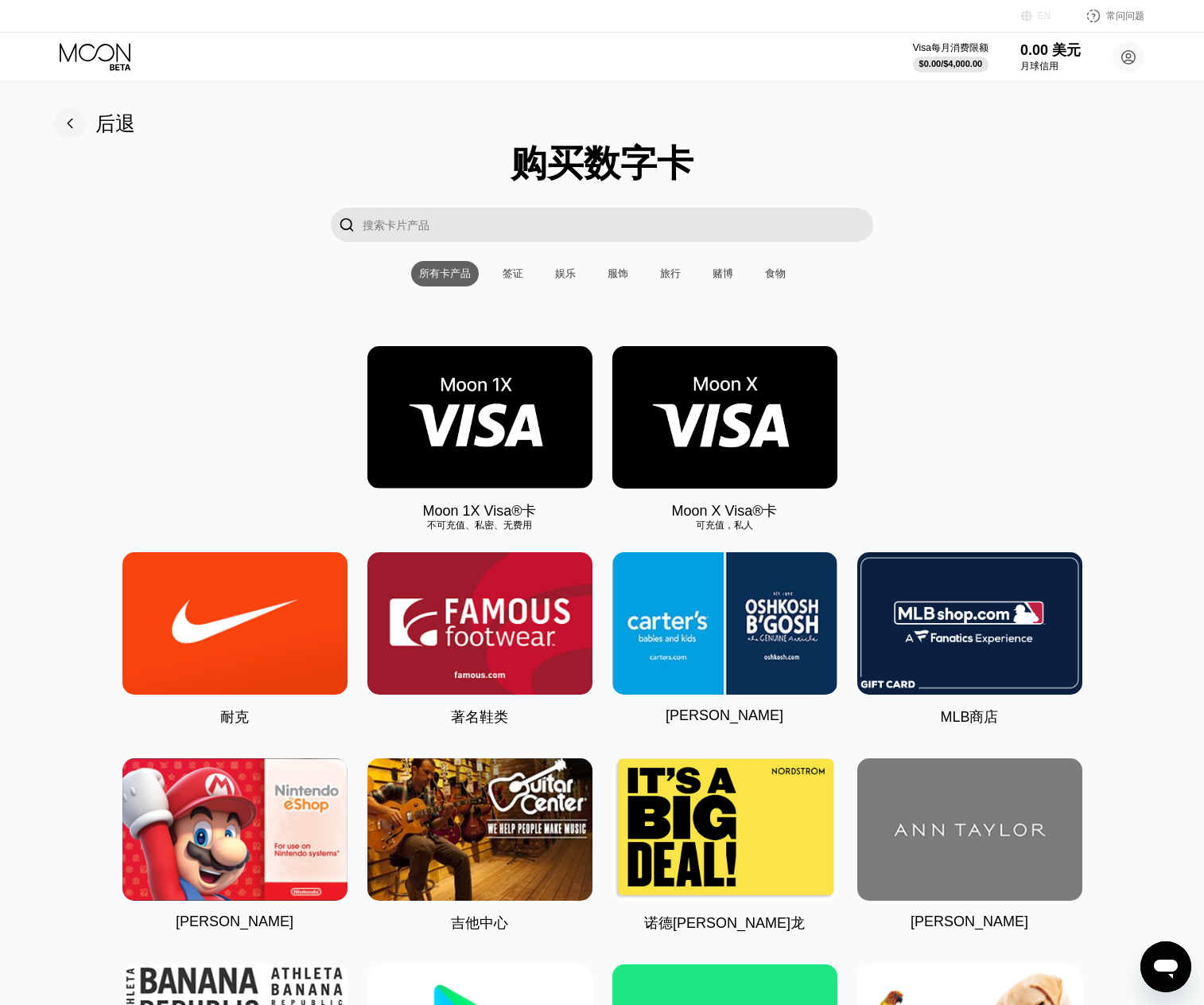
click at [1042, 17] on font "EN" at bounding box center [1045, 15] width 14 height 11
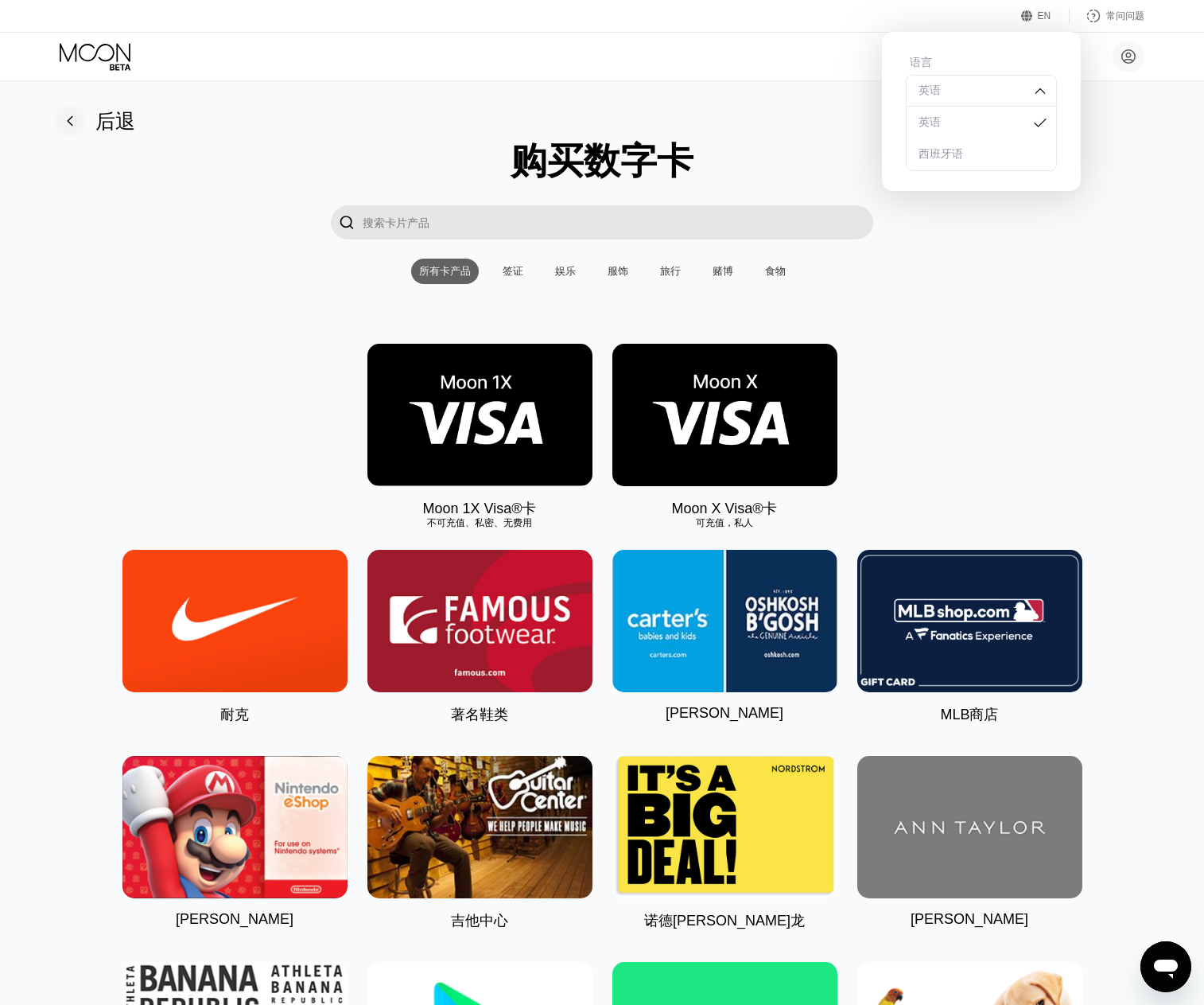
click at [1104, 228] on div "" at bounding box center [602, 222] width 1168 height 35
click at [1107, 214] on div "" at bounding box center [602, 222] width 1168 height 35
click at [1138, 56] on circle at bounding box center [1129, 56] width 32 height 32
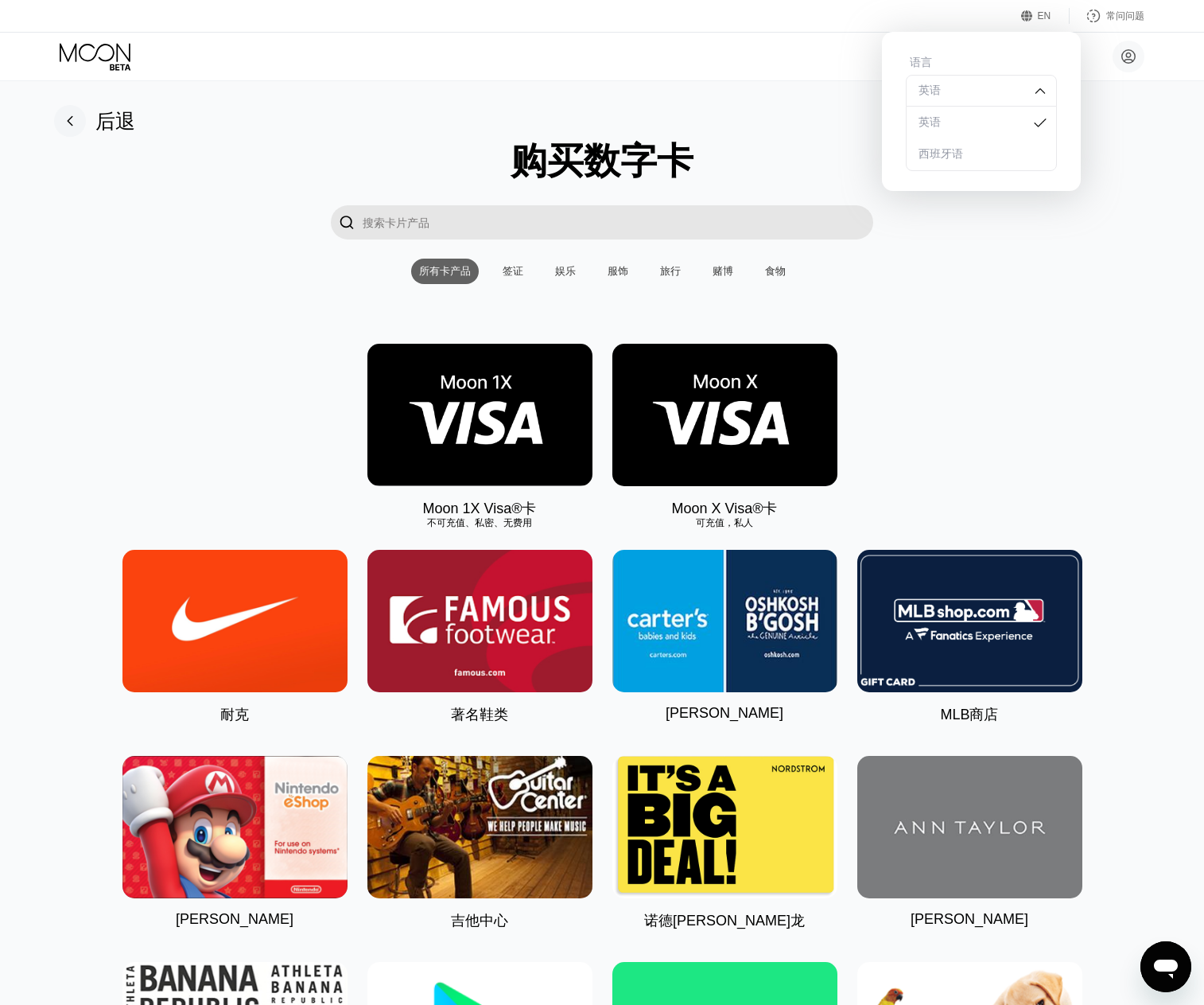
click at [1031, 25] on div "EN 语言 英语 英语 西班牙语 节省 常问问题" at bounding box center [602, 16] width 1204 height 33
click at [1040, 15] on font "EN" at bounding box center [1045, 15] width 14 height 11
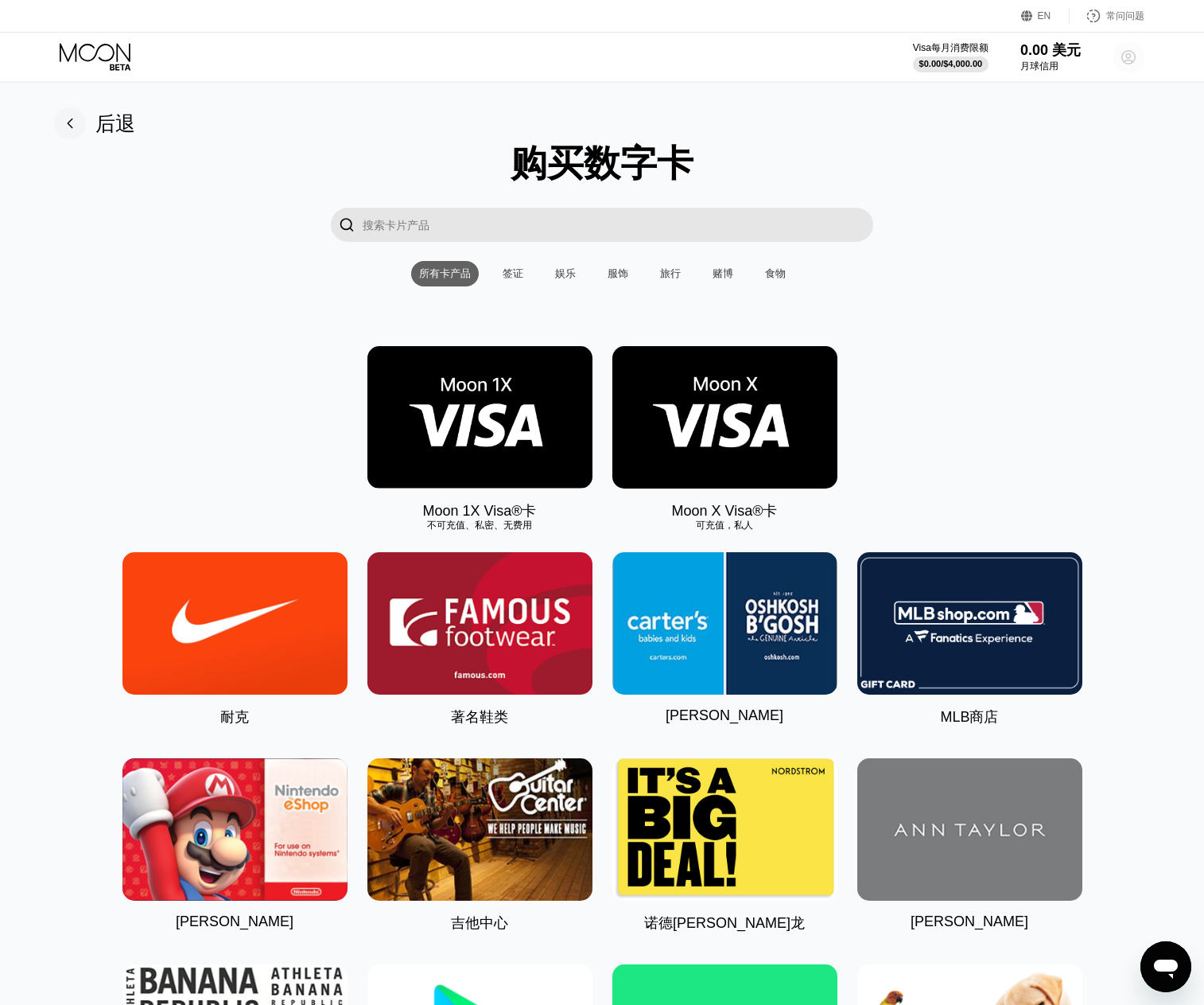
click at [1121, 49] on circle at bounding box center [1129, 57] width 32 height 32
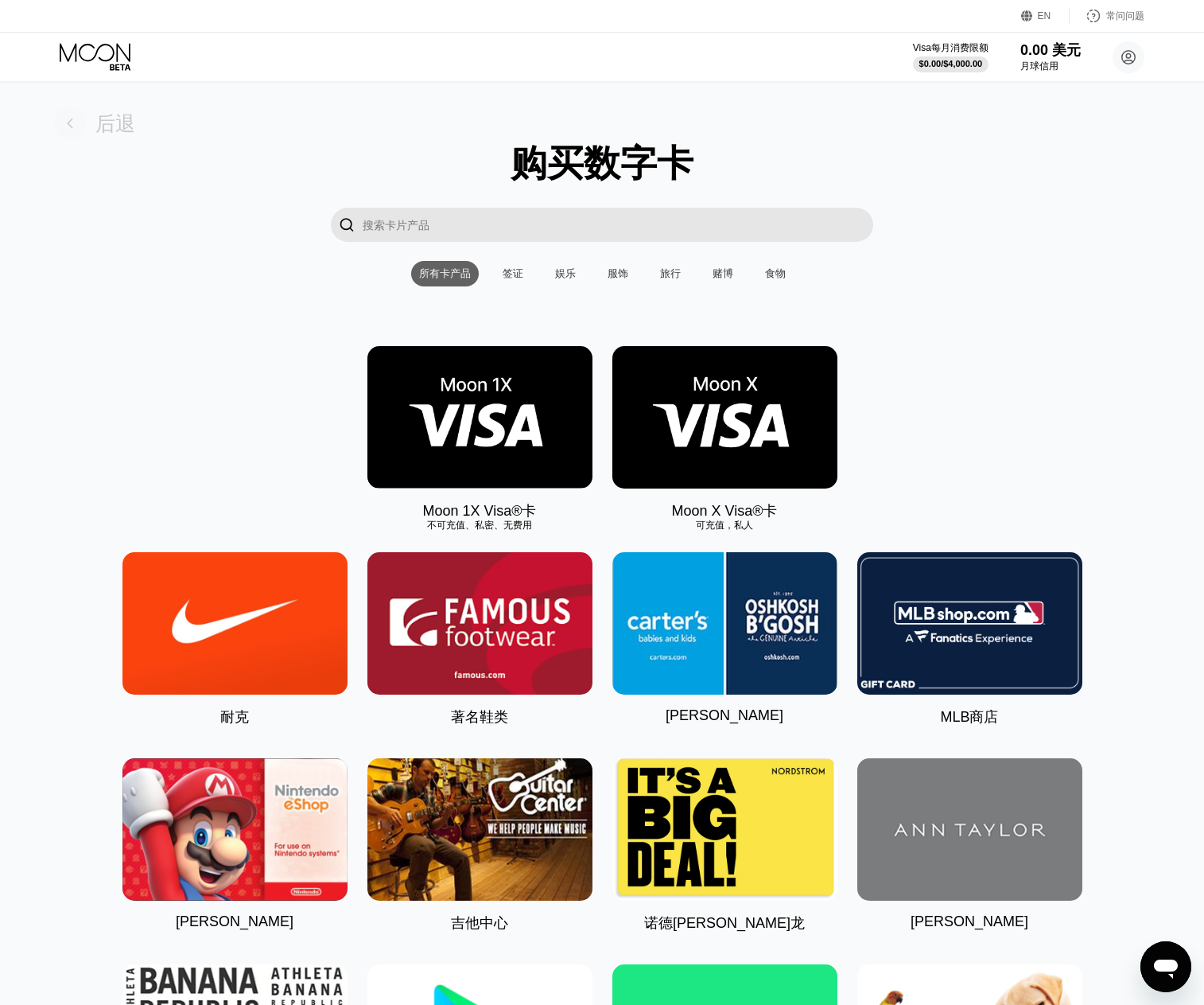
click at [74, 125] on rect at bounding box center [70, 123] width 32 height 32
